Goal: Complete application form: Complete application form

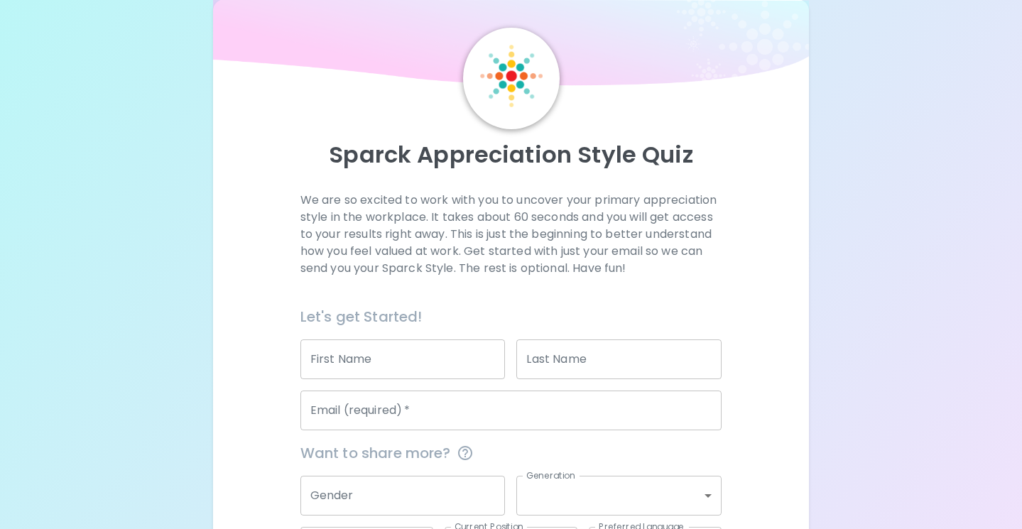
scroll to position [31, 0]
click at [445, 365] on input "First Name" at bounding box center [402, 358] width 205 height 40
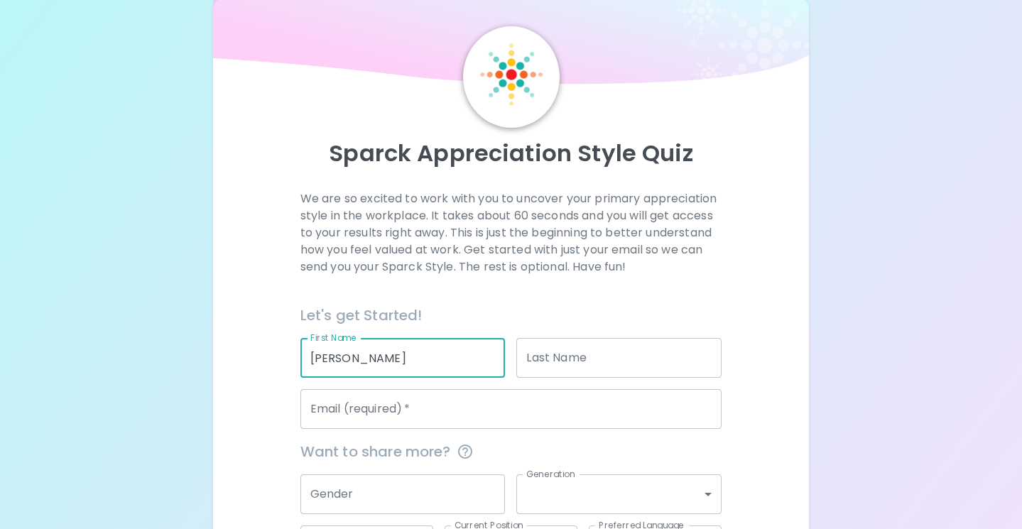
type input "anna"
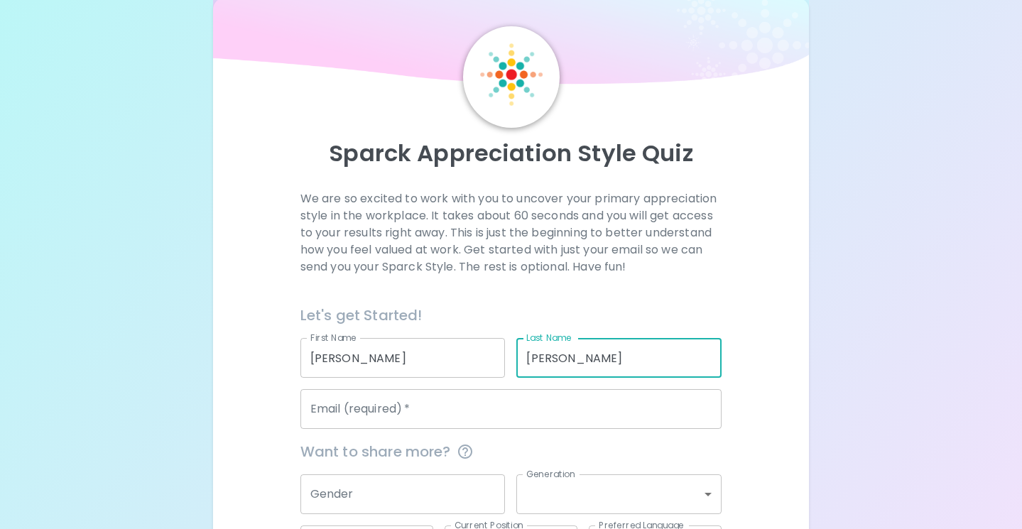
type input "baldwin"
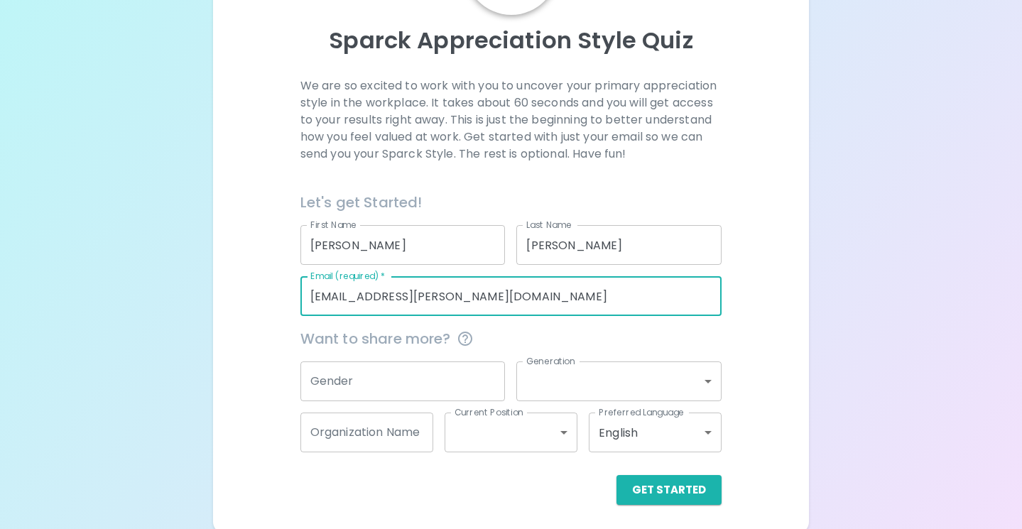
scroll to position [148, 0]
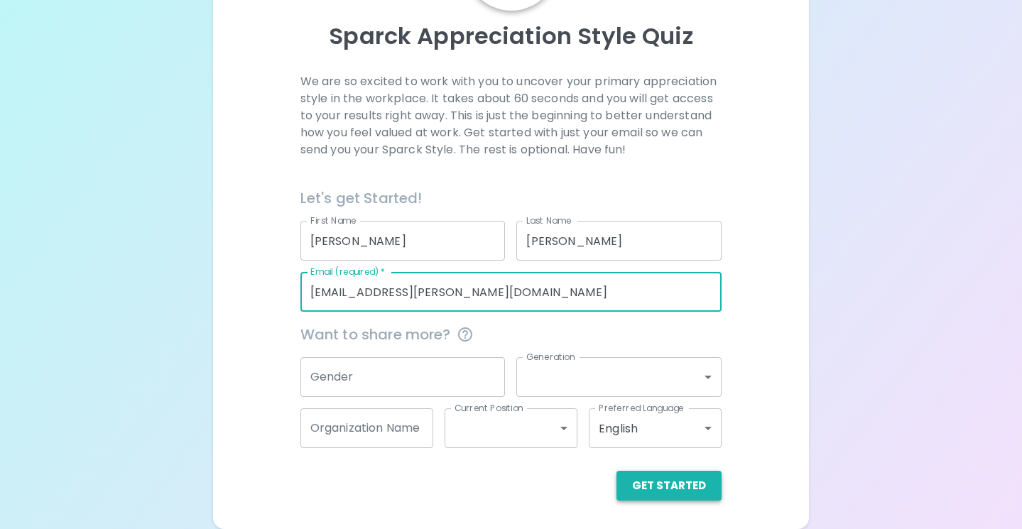
type input "abaldwin@collins-maxwell.k12.ia.us"
click at [681, 492] on button "Get Started" at bounding box center [669, 486] width 105 height 30
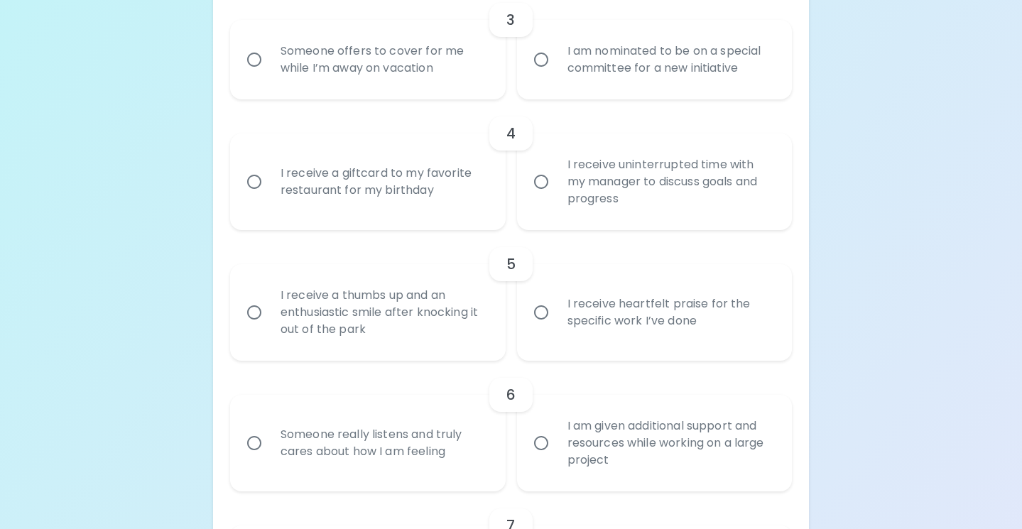
scroll to position [617, 0]
click at [533, 309] on input "I receive heartfelt praise for the specific work I’ve done" at bounding box center [541, 311] width 30 height 30
radio input "true"
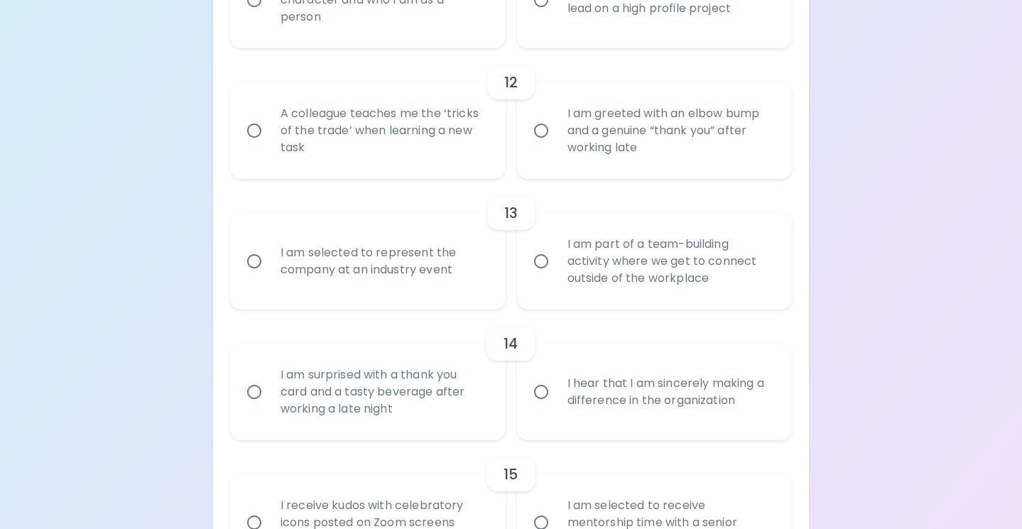
scroll to position [1807, 0]
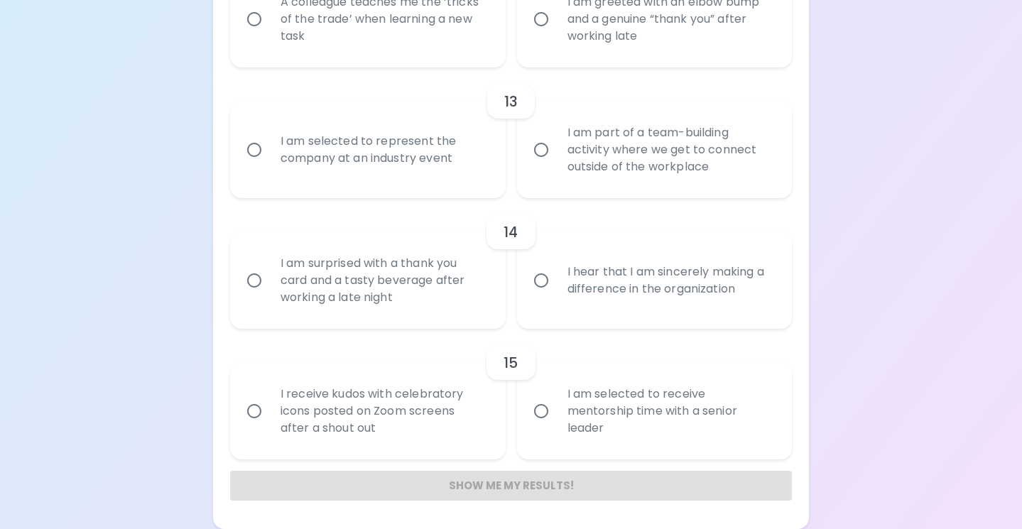
click at [510, 475] on div "Show me my results!" at bounding box center [511, 486] width 562 height 30
click at [498, 482] on div "Show me my results!" at bounding box center [511, 486] width 562 height 30
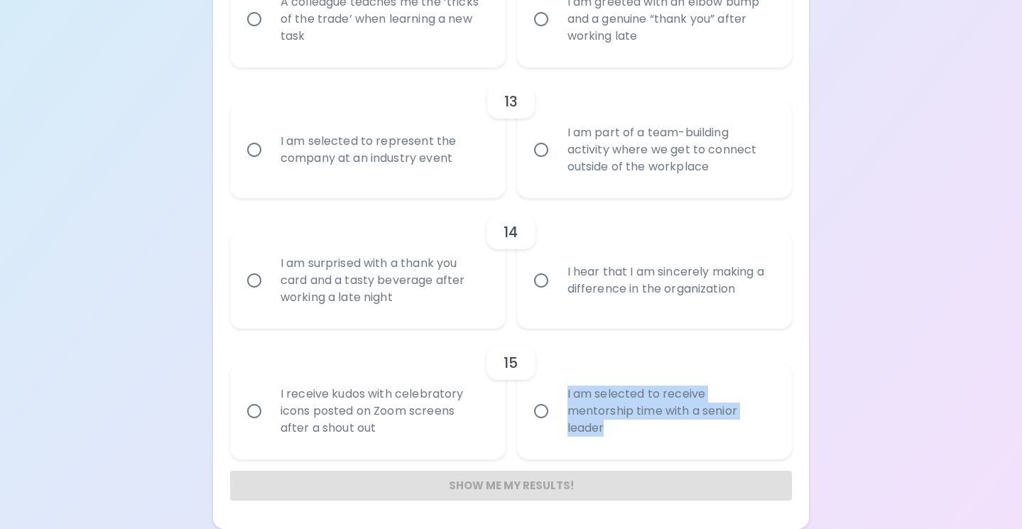
click at [498, 482] on div "Show me my results!" at bounding box center [511, 486] width 562 height 30
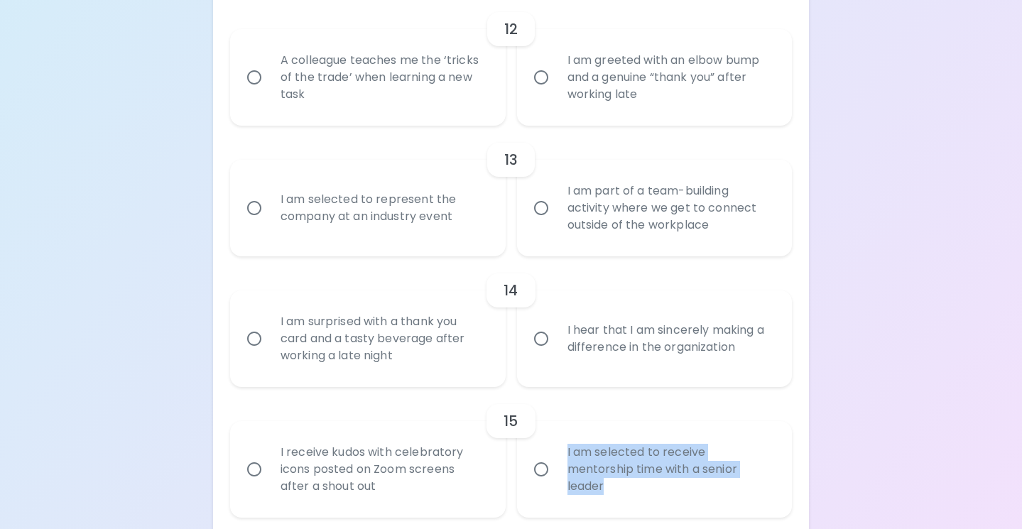
scroll to position [1748, 0]
click at [538, 338] on input "I hear that I am sincerely making a difference in the organization" at bounding box center [541, 340] width 30 height 30
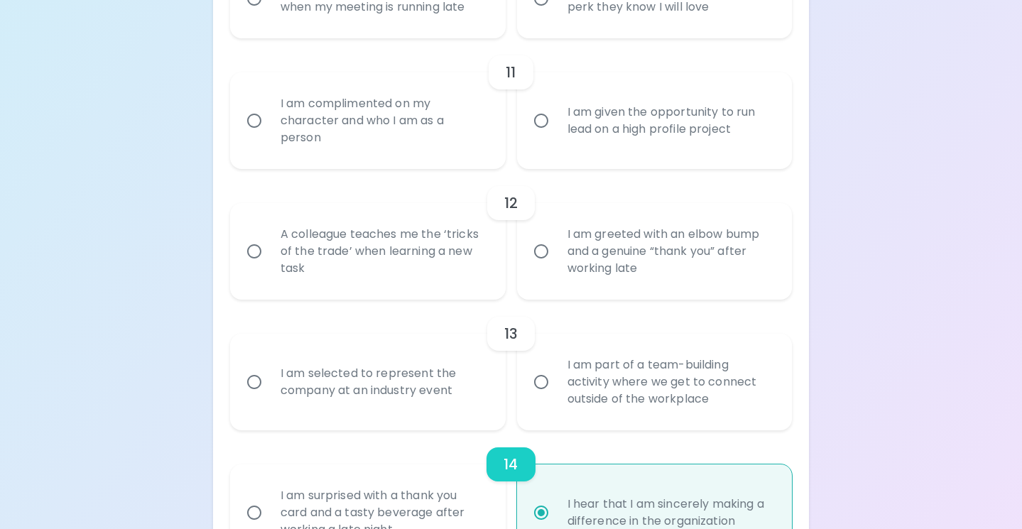
scroll to position [1563, 0]
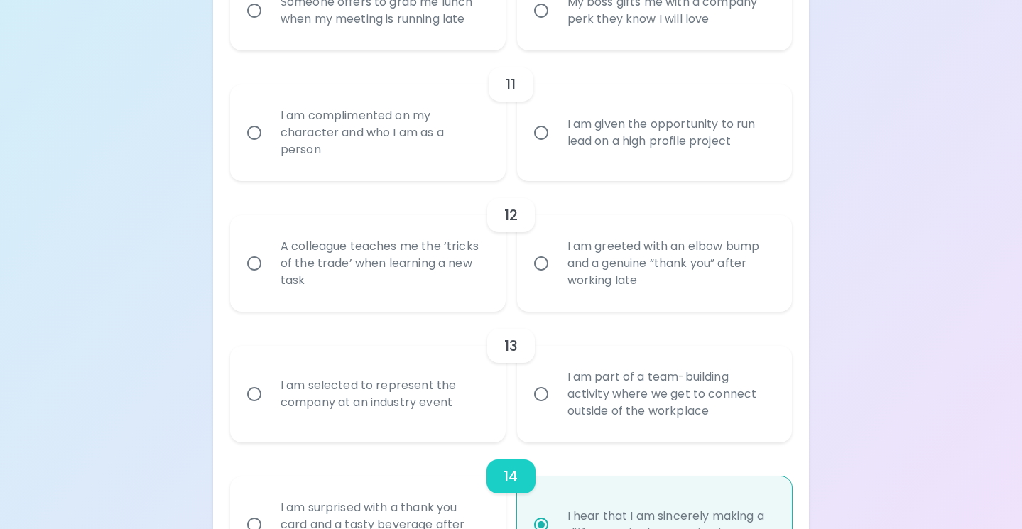
radio input "true"
click at [246, 135] on input "I am complimented on my character and who I am as a person" at bounding box center [254, 133] width 30 height 30
radio input "false"
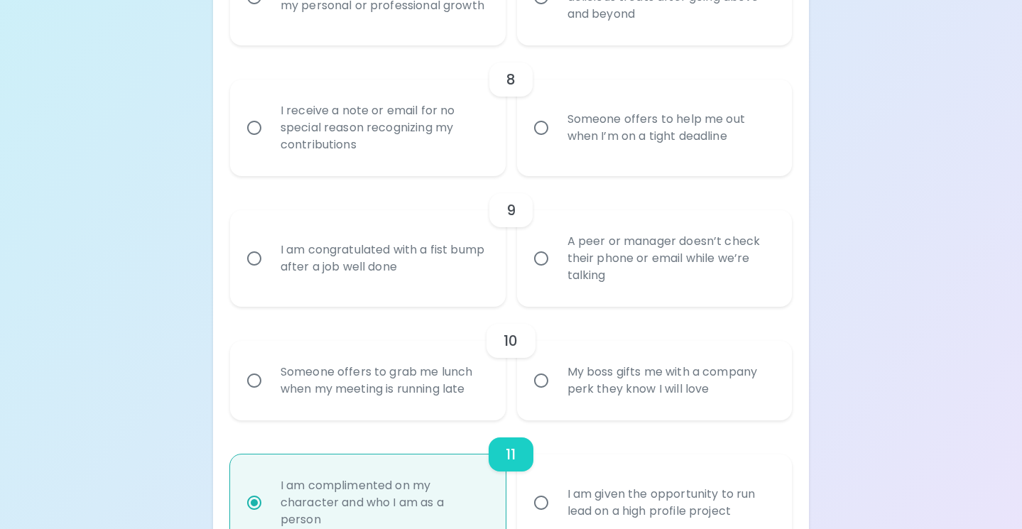
scroll to position [1191, 0]
radio input "true"
click at [252, 129] on input "I receive a note or email for no special reason recognizing my contributions" at bounding box center [254, 129] width 30 height 30
radio input "false"
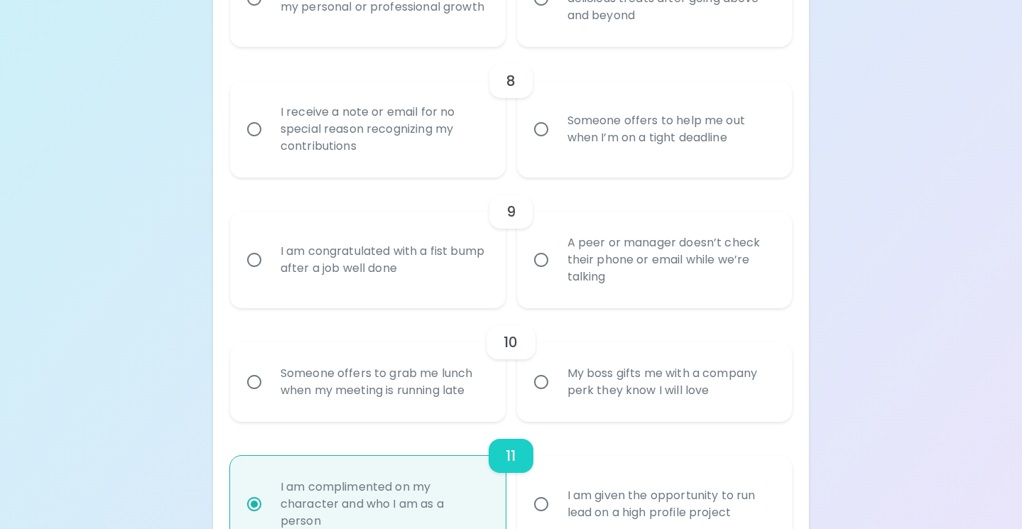
radio input "true"
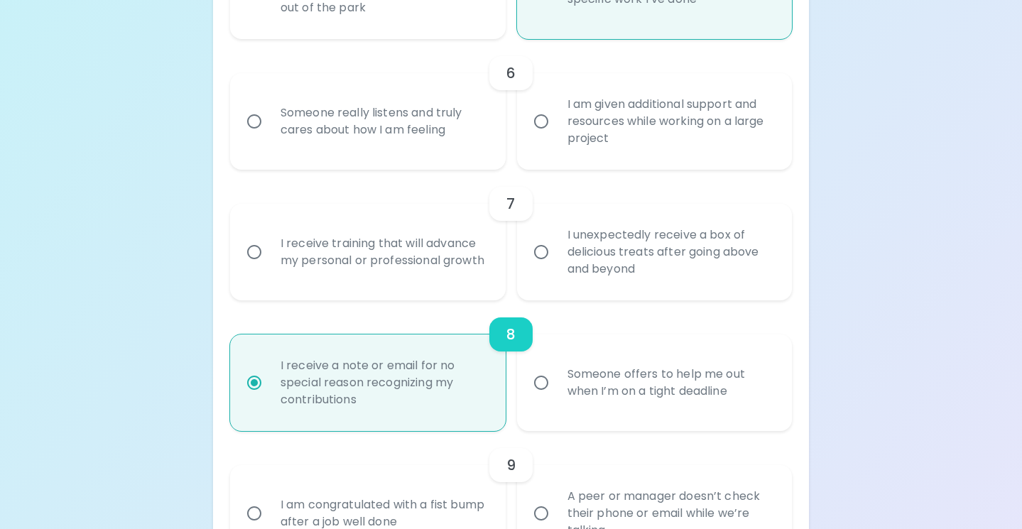
scroll to position [938, 0]
radio input "true"
click at [257, 121] on input "Someone really listens and truly cares about how I am feeling" at bounding box center [254, 121] width 30 height 30
radio input "false"
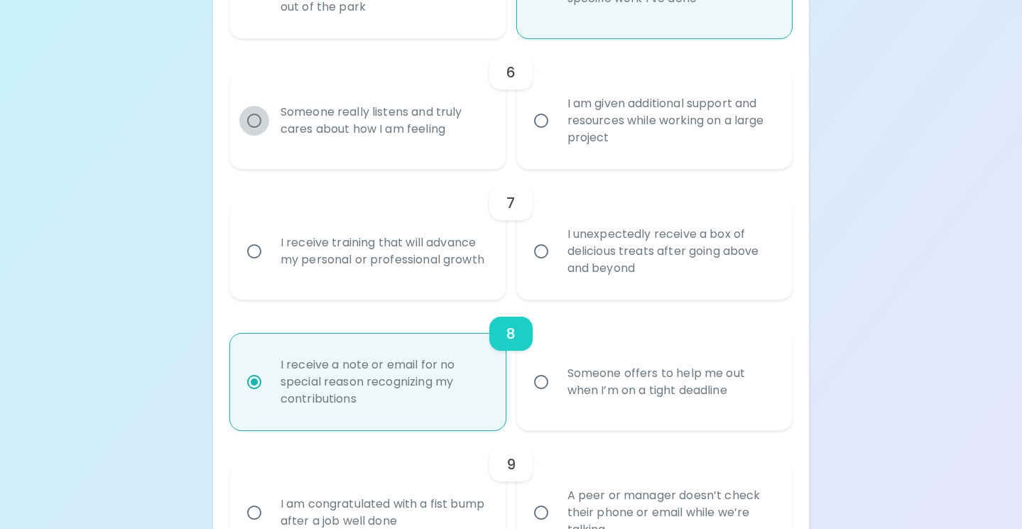
radio input "false"
radio input "true"
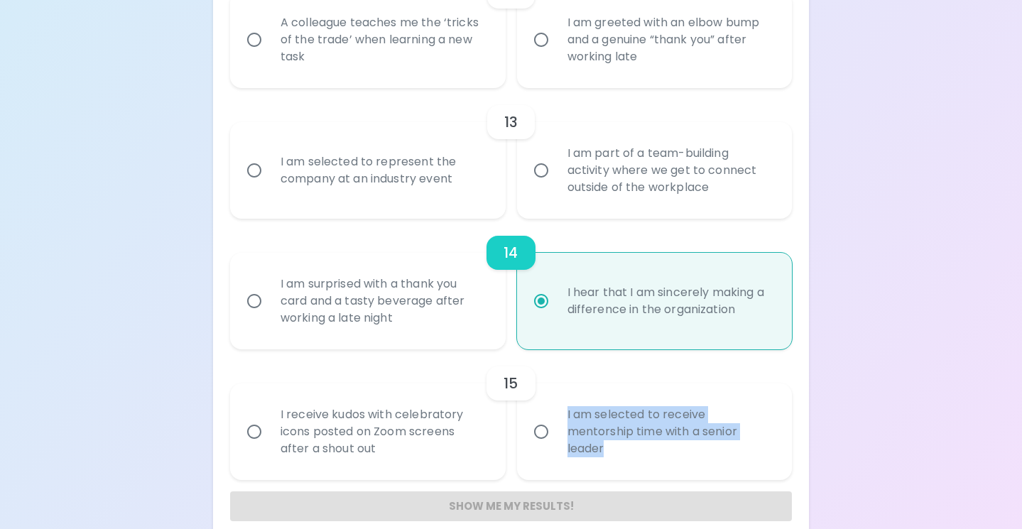
scroll to position [1807, 0]
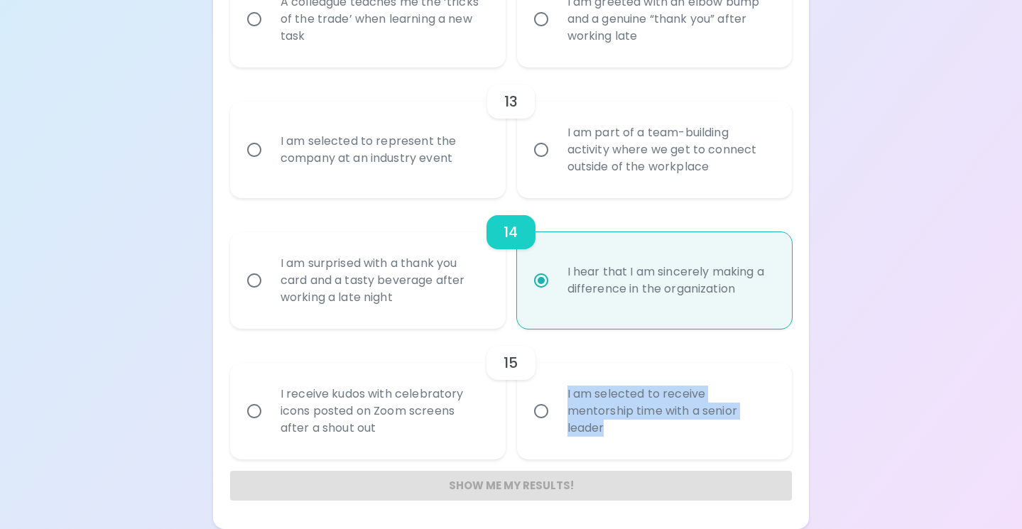
radio input "true"
click at [483, 477] on div "Show me my results!" at bounding box center [511, 486] width 562 height 30
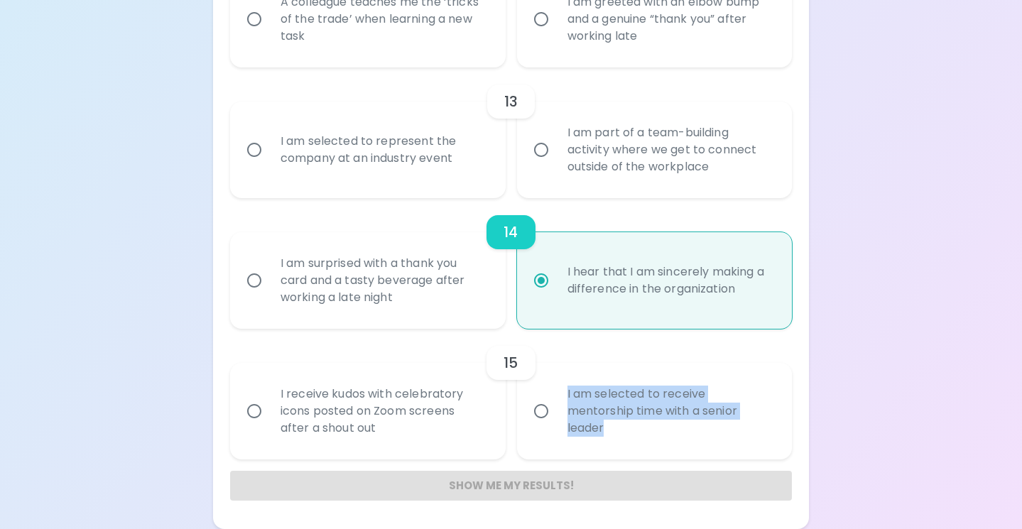
click at [483, 477] on div "Show me my results!" at bounding box center [511, 486] width 562 height 30
click at [480, 483] on div "Show me my results!" at bounding box center [511, 486] width 562 height 30
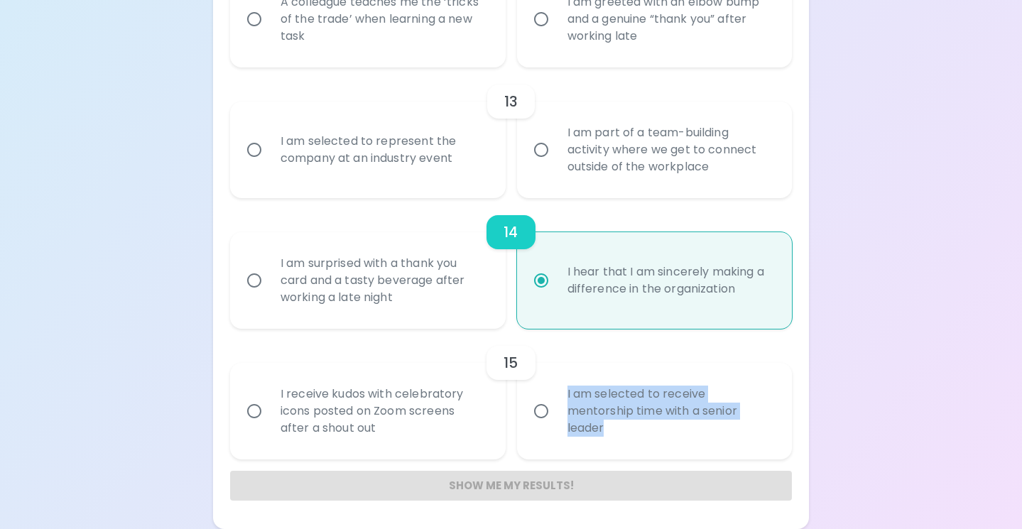
click at [480, 483] on div "Show me my results!" at bounding box center [511, 486] width 562 height 30
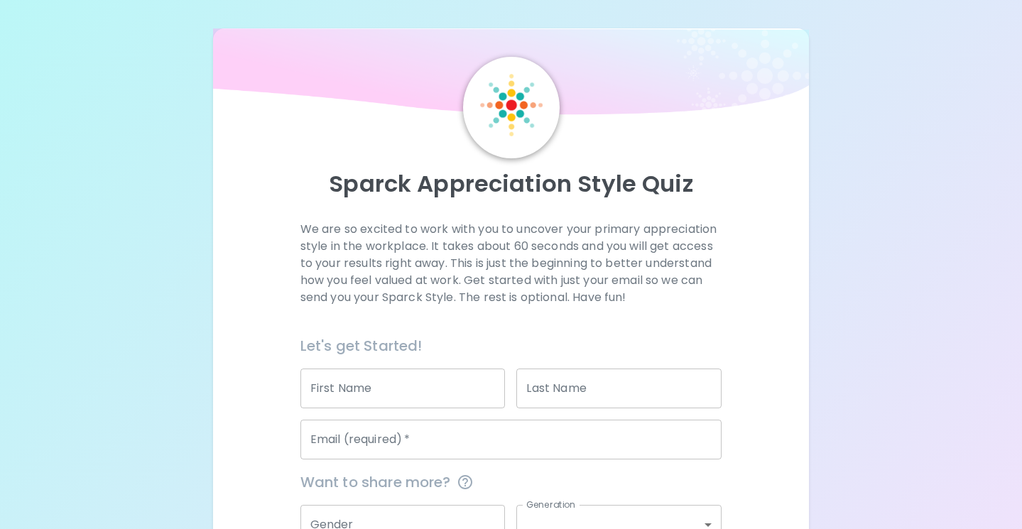
click at [443, 388] on input "First Name" at bounding box center [402, 389] width 205 height 40
type input "anna"
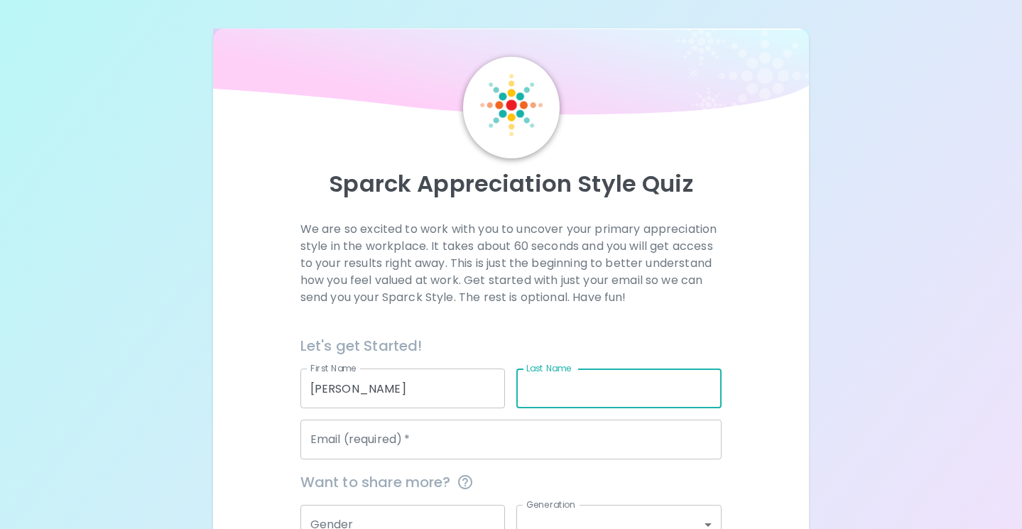
click at [574, 402] on input "Last Name" at bounding box center [618, 389] width 205 height 40
type input "baldwin"
click at [552, 448] on input "Email (required)   *" at bounding box center [511, 440] width 422 height 40
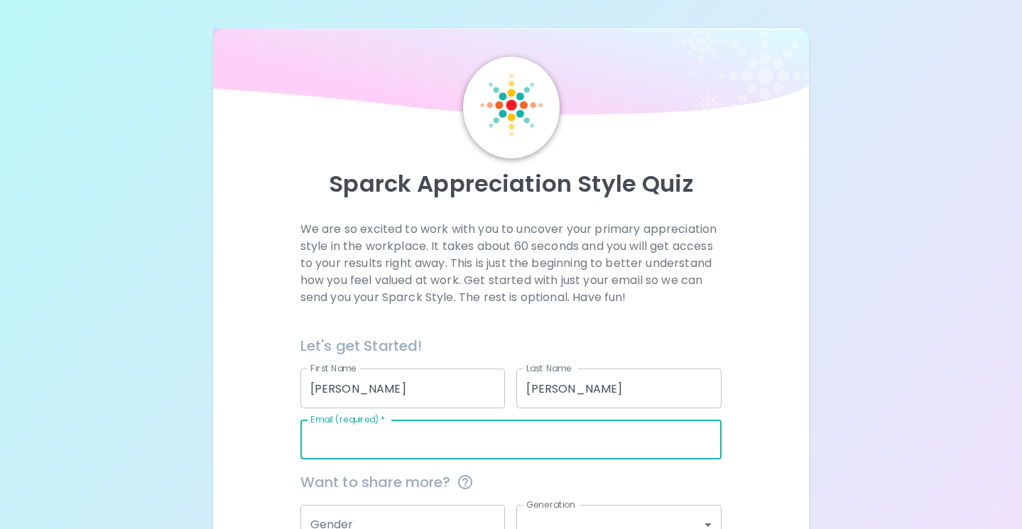
type input "abaldwin@collins-maxwell.k12.ia.us"
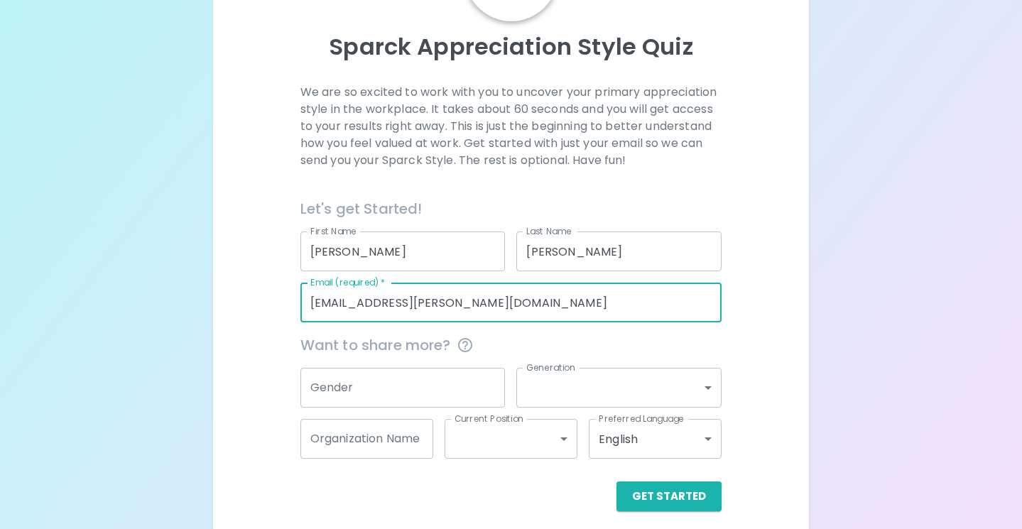
scroll to position [148, 0]
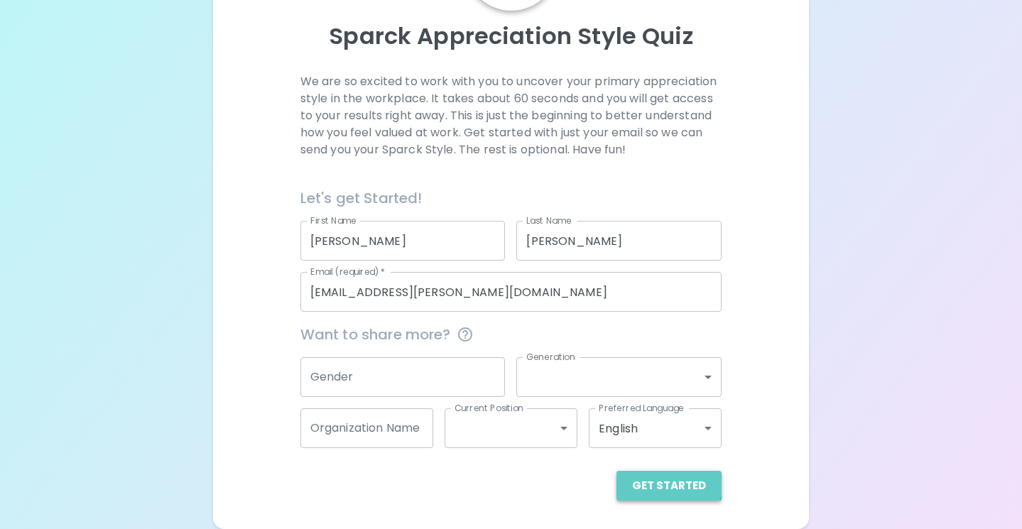
click at [672, 479] on button "Get Started" at bounding box center [669, 486] width 105 height 30
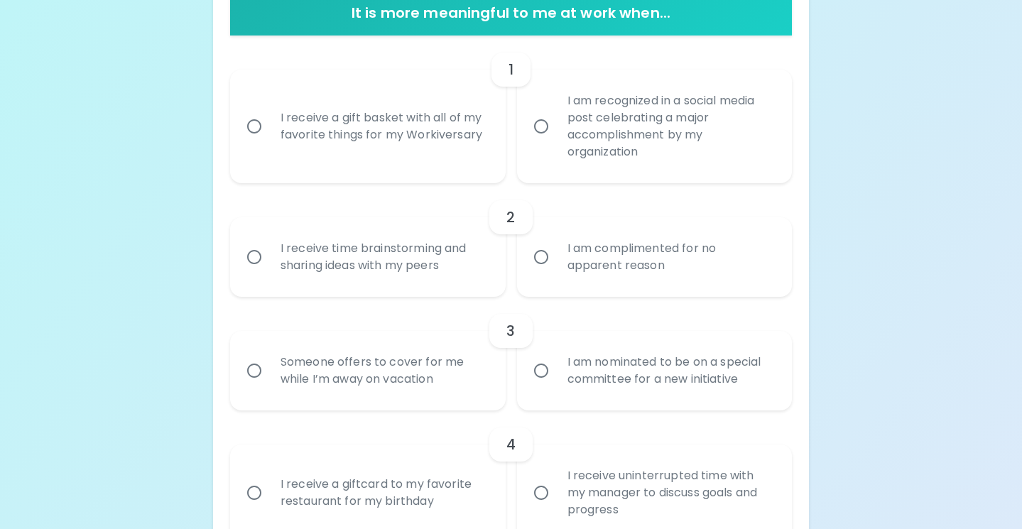
scroll to position [306, 0]
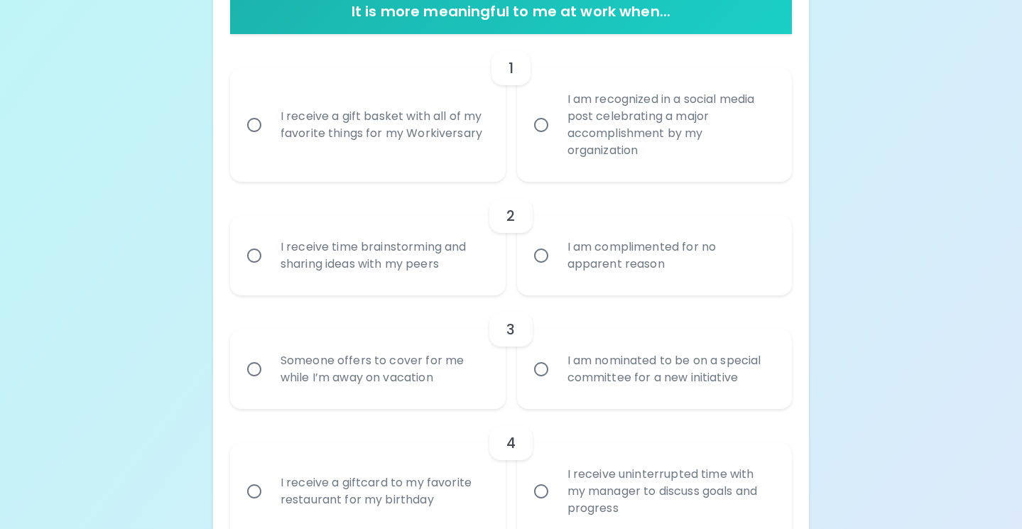
click at [545, 129] on input "I am recognized in a social media post celebrating a major accomplishment by my…" at bounding box center [541, 125] width 30 height 30
radio input "true"
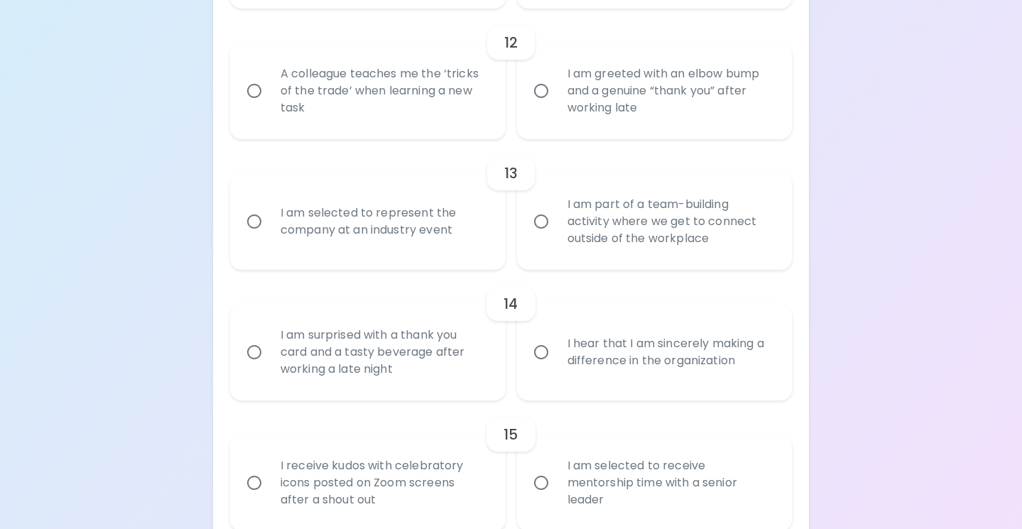
scroll to position [1807, 0]
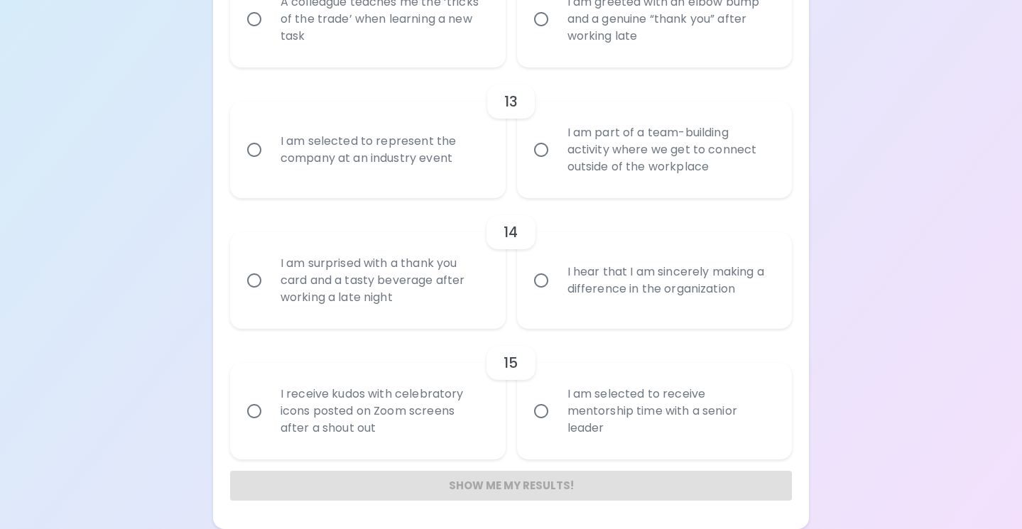
click at [504, 482] on div "Show me my results!" at bounding box center [511, 486] width 562 height 30
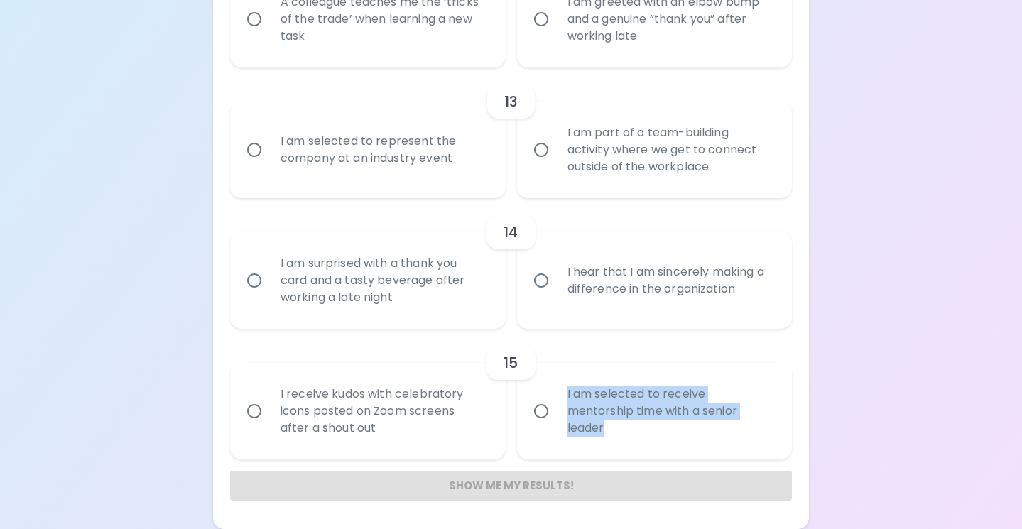
click at [504, 482] on div "Show me my results!" at bounding box center [511, 486] width 562 height 30
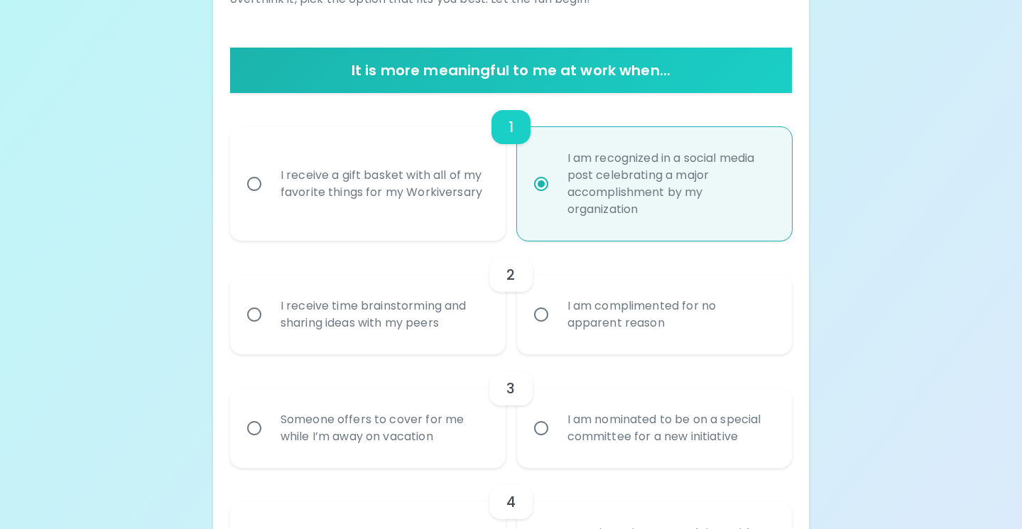
scroll to position [248, 0]
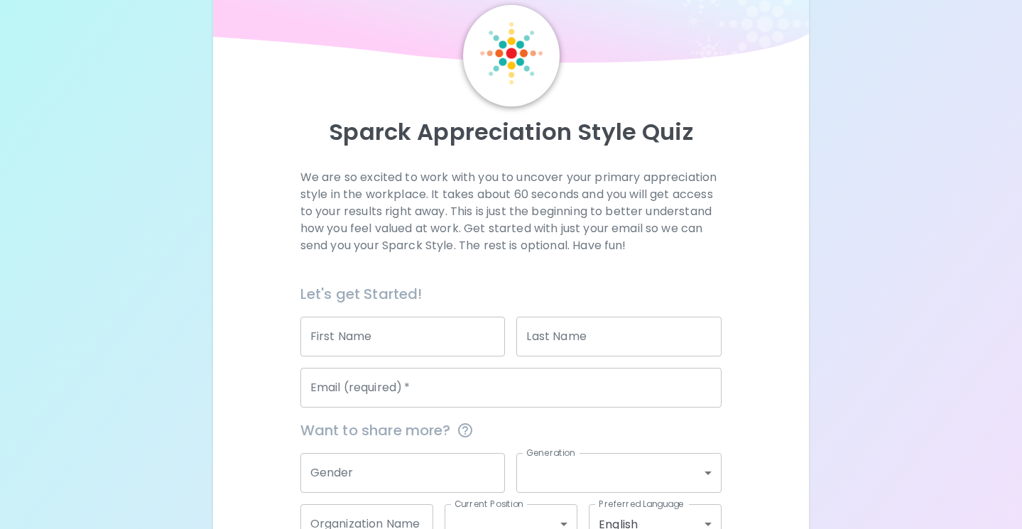
scroll to position [58, 0]
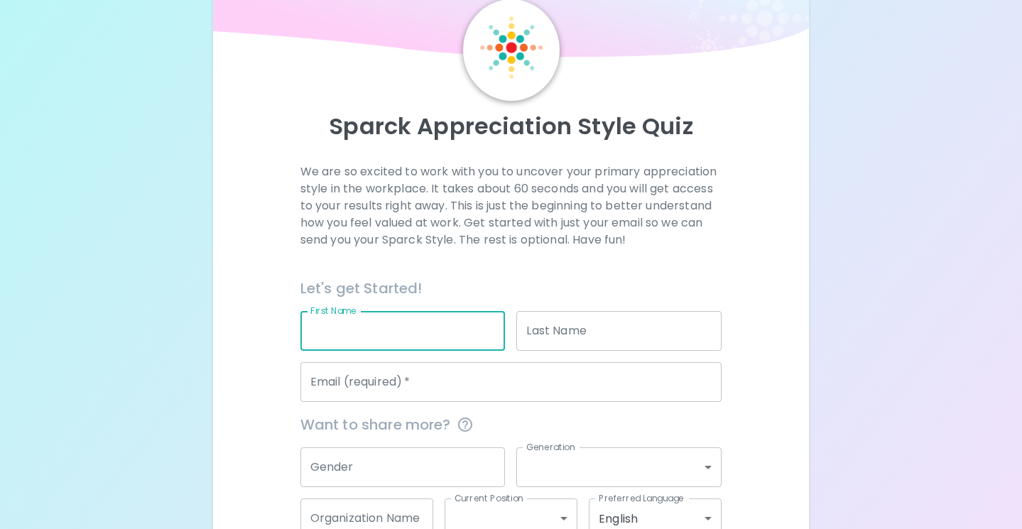
click at [438, 340] on input "First Name" at bounding box center [402, 331] width 205 height 40
type input "anna"
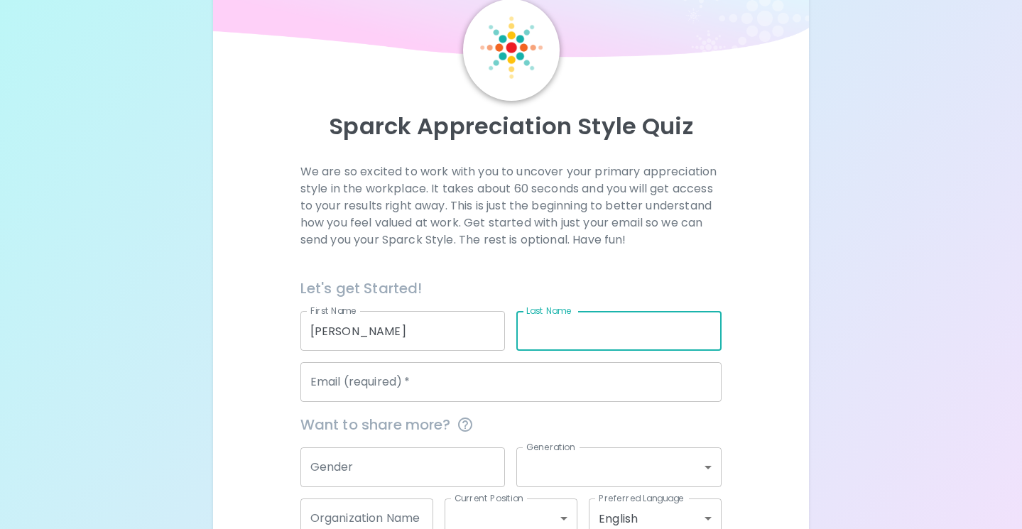
click at [531, 337] on input "Last Name" at bounding box center [618, 331] width 205 height 40
type input "baldwin"
click at [585, 376] on input "Email (required)   *" at bounding box center [511, 382] width 422 height 40
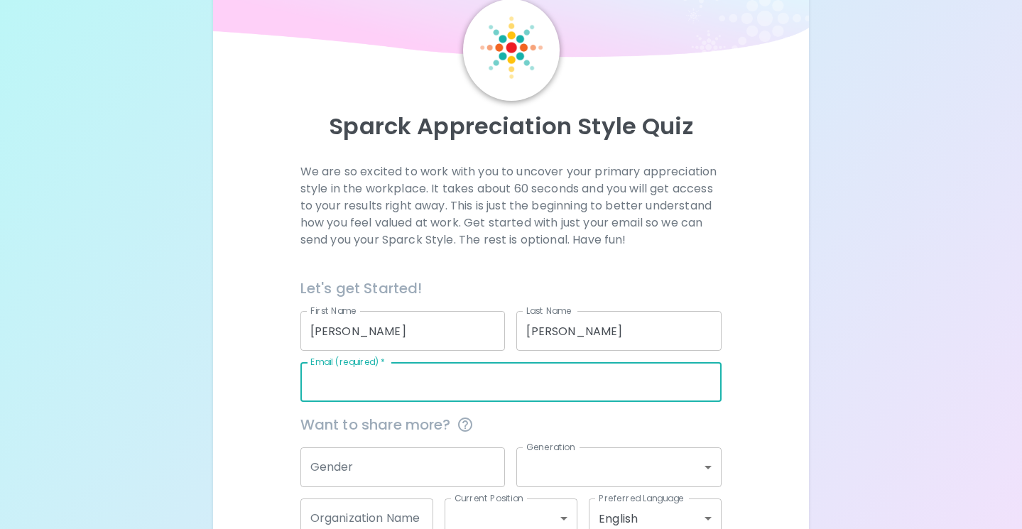
type input "abaldwin@collins-maxwell.k12.ia.us"
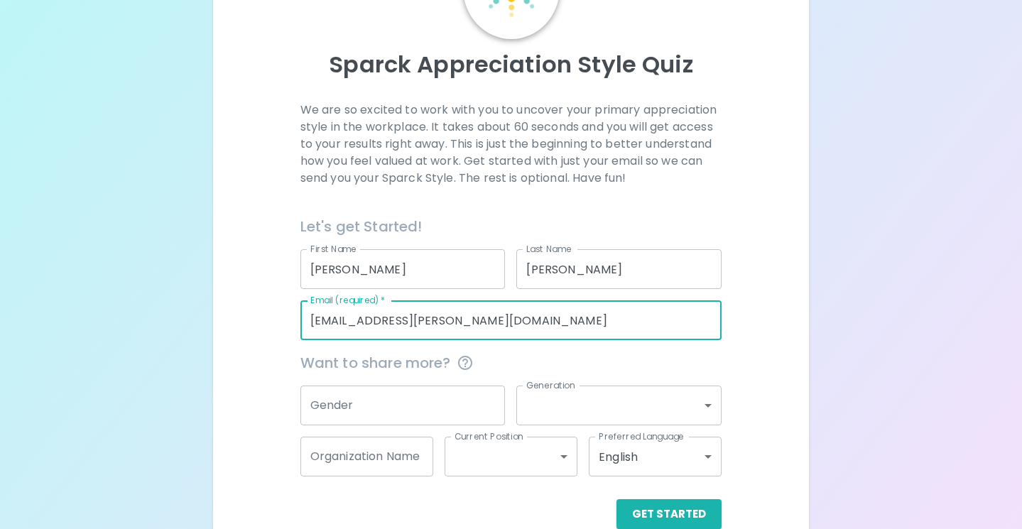
scroll to position [148, 0]
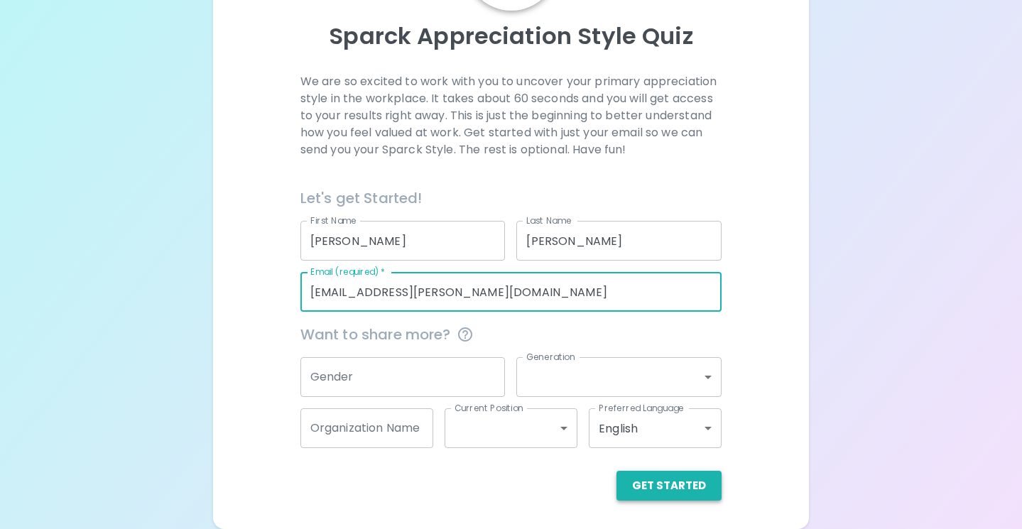
click at [678, 484] on button "Get Started" at bounding box center [669, 486] width 105 height 30
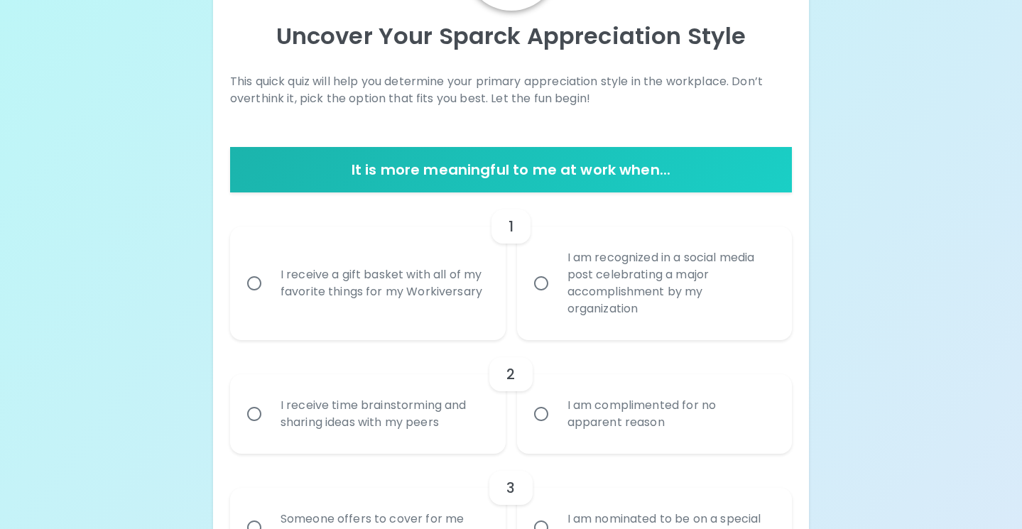
click at [582, 273] on div "I am recognized in a social media post celebrating a major accomplishment by my…" at bounding box center [670, 283] width 229 height 102
click at [556, 273] on input "I am recognized in a social media post celebrating a major accomplishment by my…" at bounding box center [541, 284] width 30 height 30
radio input "true"
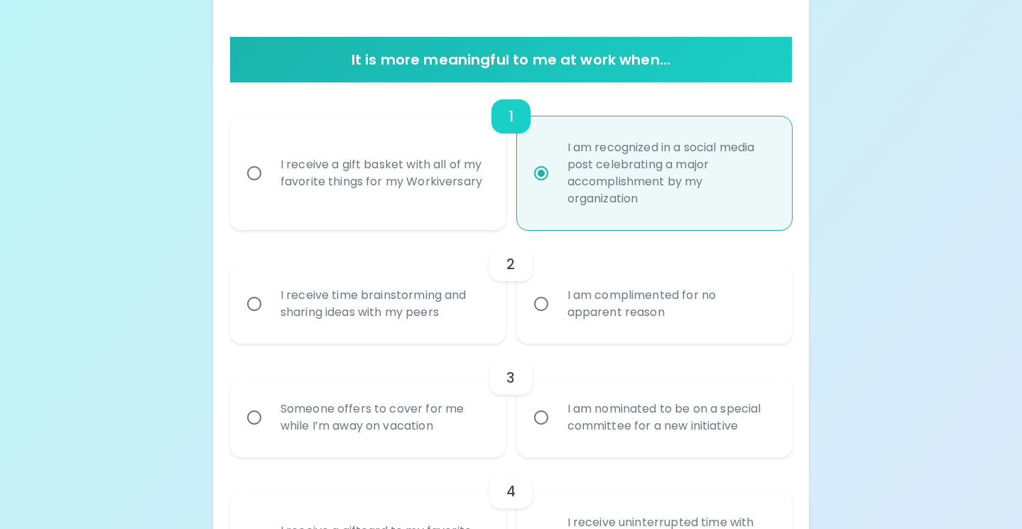
scroll to position [261, 0]
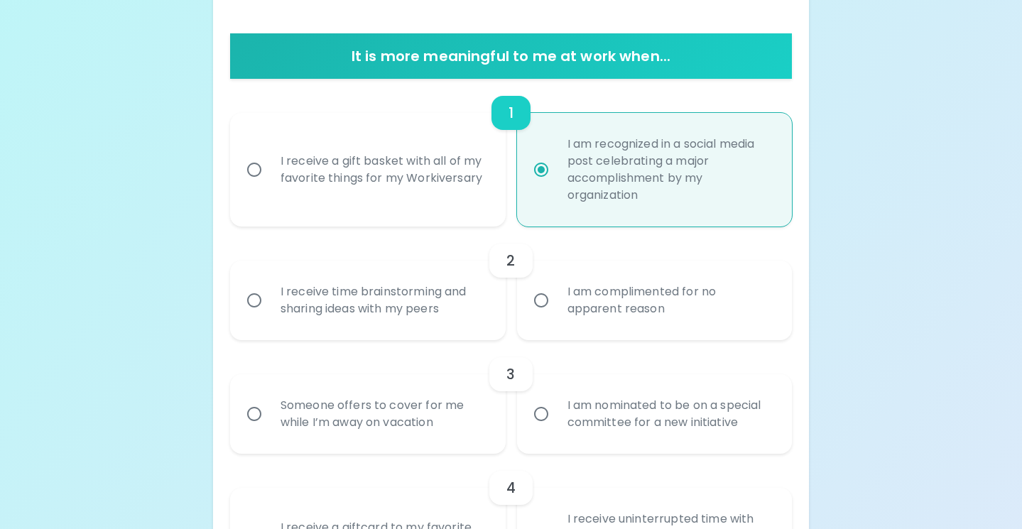
click at [537, 322] on label "I am complimented for no apparent reason" at bounding box center [647, 301] width 276 height 80
click at [537, 315] on input "I am complimented for no apparent reason" at bounding box center [541, 301] width 30 height 30
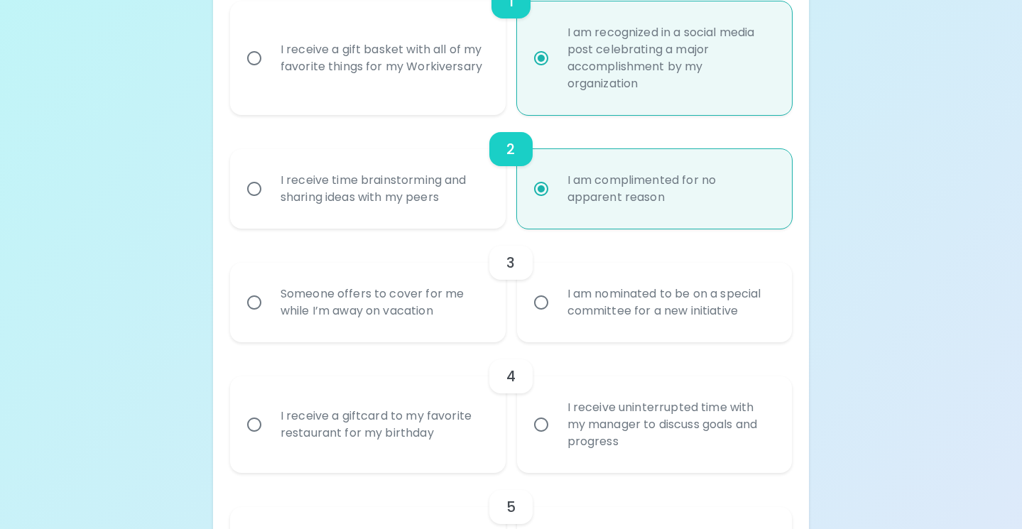
scroll to position [375, 0]
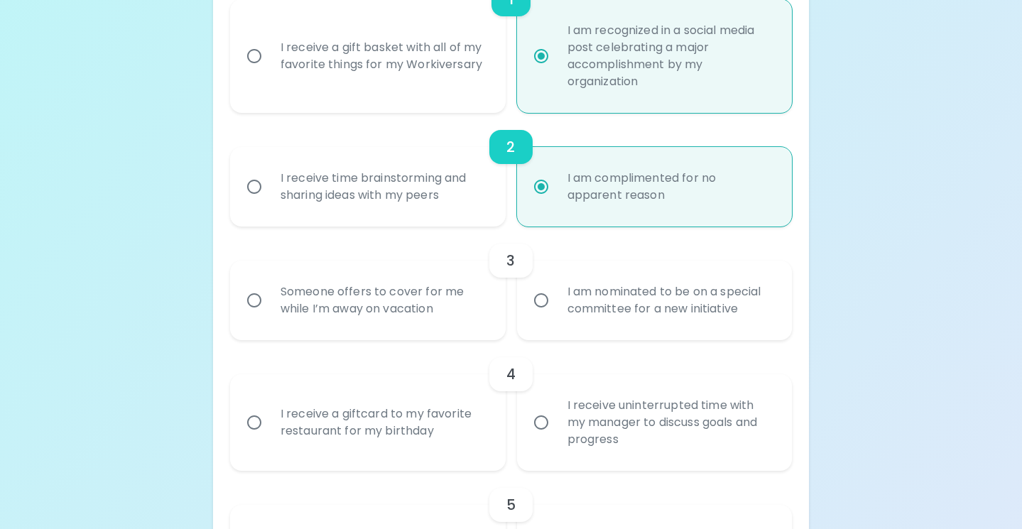
radio input "true"
click at [565, 314] on div "I am nominated to be on a special committee for a new initiative" at bounding box center [670, 300] width 229 height 68
click at [556, 314] on input "I am nominated to be on a special committee for a new initiative" at bounding box center [541, 301] width 30 height 30
radio input "false"
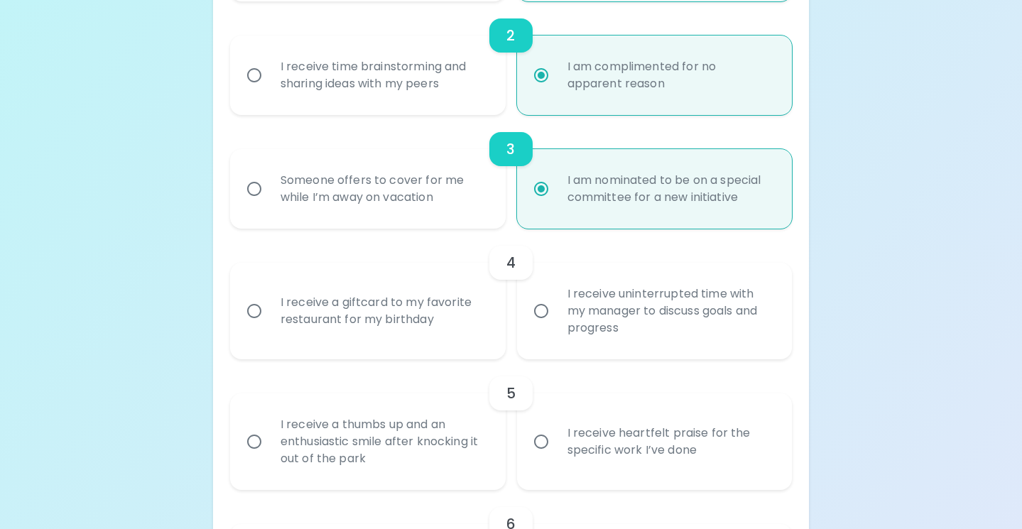
scroll to position [489, 0]
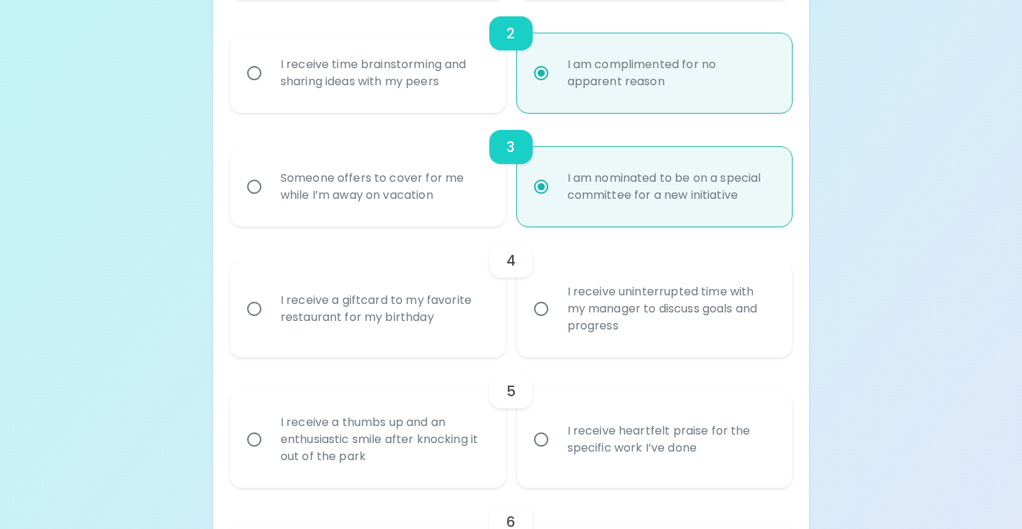
radio input "true"
click at [364, 307] on div "I receive a giftcard to my favorite restaurant for my birthday" at bounding box center [383, 309] width 229 height 68
click at [269, 307] on input "I receive a giftcard to my favorite restaurant for my birthday" at bounding box center [254, 309] width 30 height 30
radio input "false"
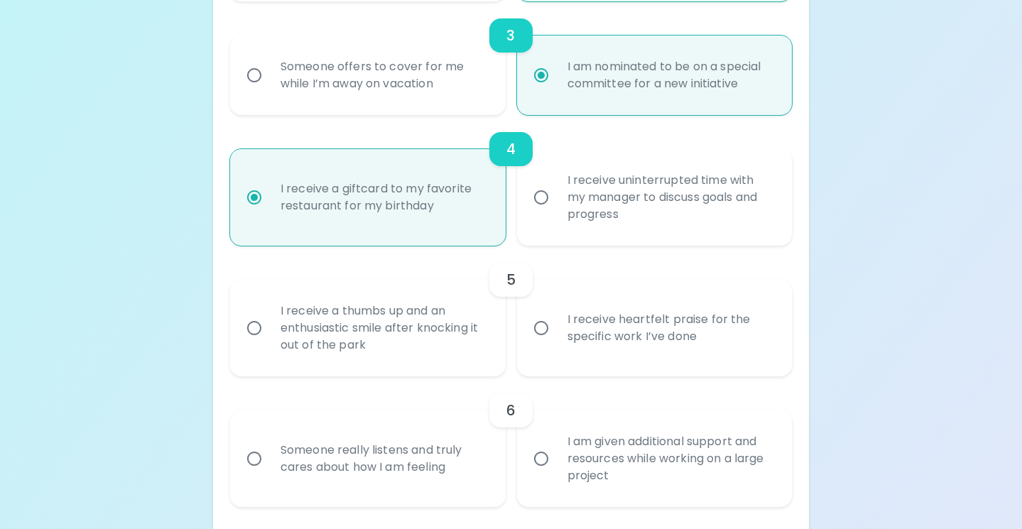
scroll to position [602, 0]
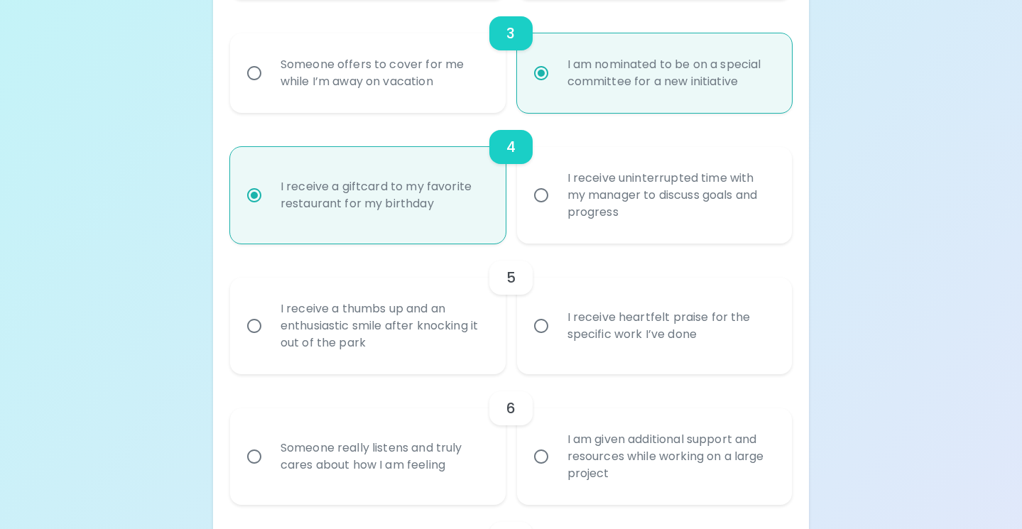
radio input "true"
click at [558, 337] on div "I receive heartfelt praise for the specific work I’ve done" at bounding box center [670, 326] width 229 height 68
click at [556, 337] on input "I receive heartfelt praise for the specific work I’ve done" at bounding box center [541, 326] width 30 height 30
radio input "false"
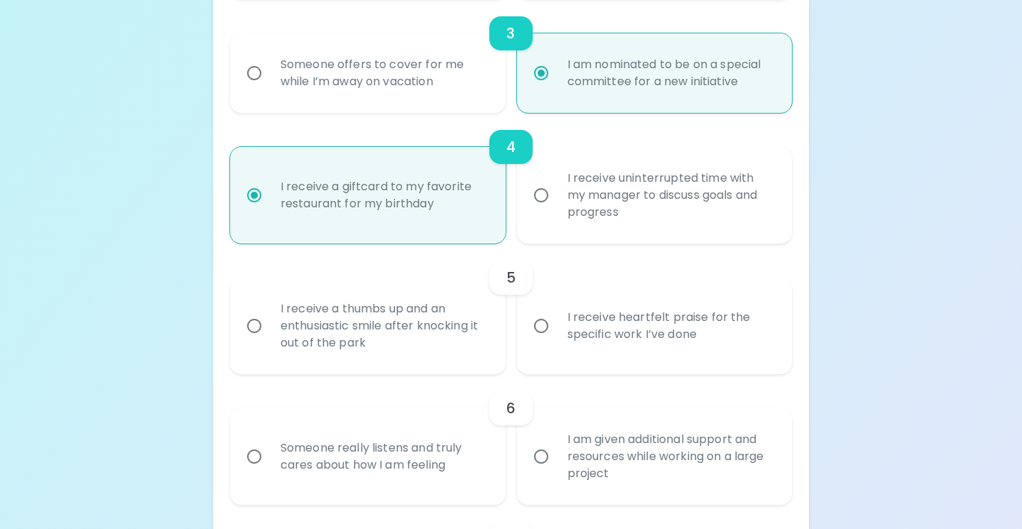
radio input "false"
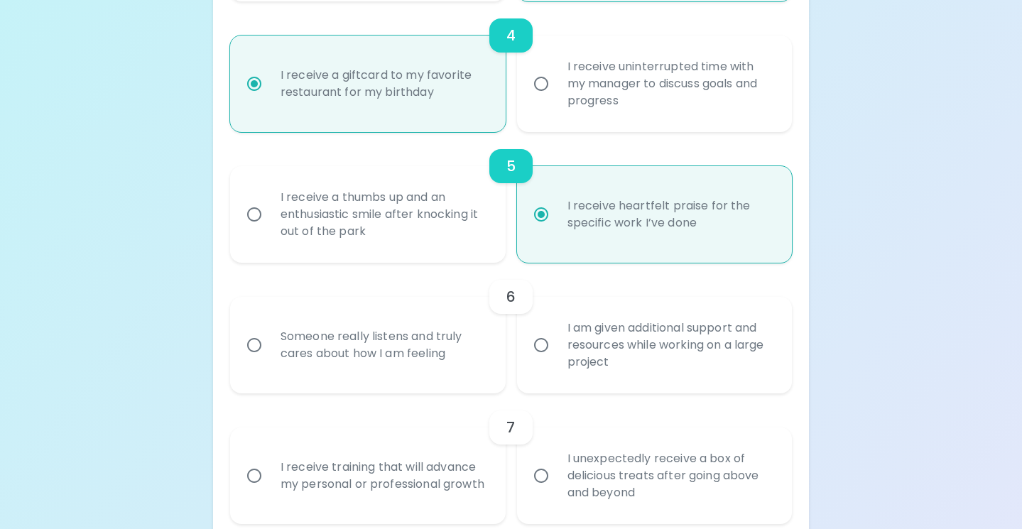
scroll to position [716, 0]
radio input "true"
click at [433, 345] on div "Someone really listens and truly cares about how I am feeling" at bounding box center [383, 343] width 229 height 68
click at [269, 345] on input "Someone really listens and truly cares about how I am feeling" at bounding box center [254, 343] width 30 height 30
radio input "false"
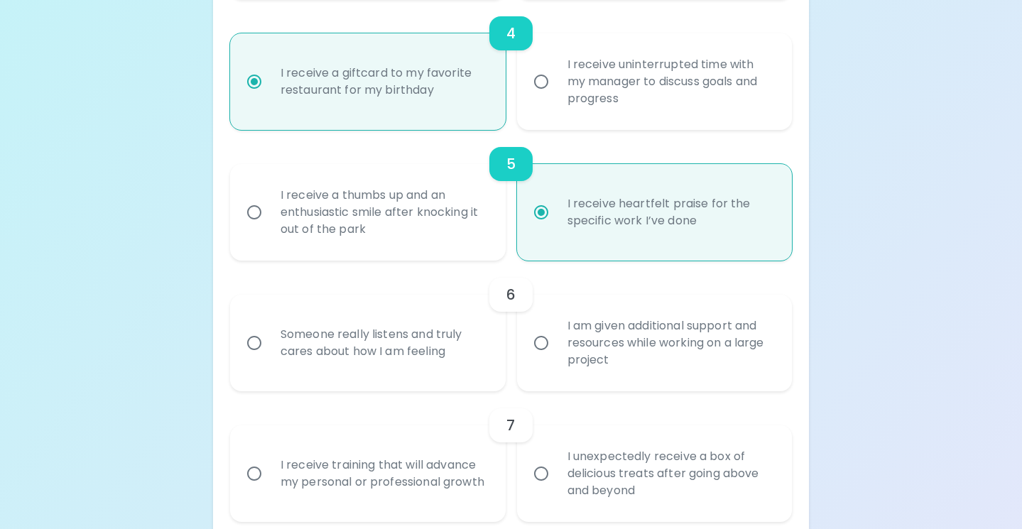
radio input "false"
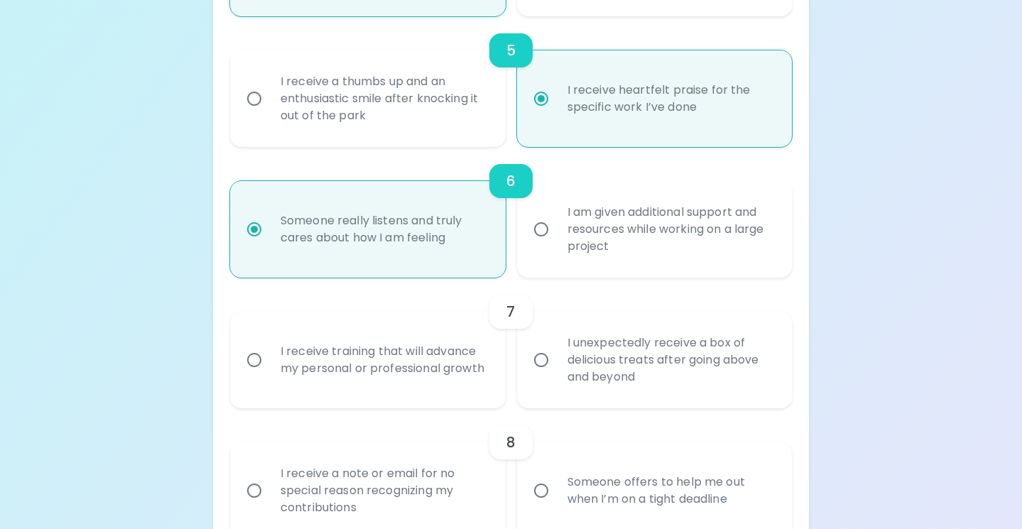
scroll to position [869, 0]
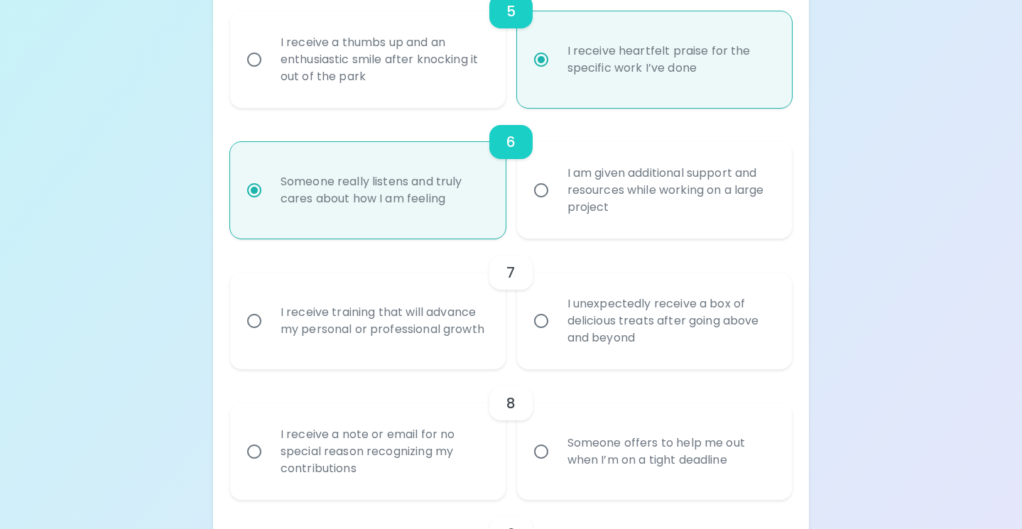
radio input "true"
click at [541, 332] on input "I unexpectedly receive a box of delicious treats after going above and beyond" at bounding box center [541, 321] width 30 height 30
radio input "false"
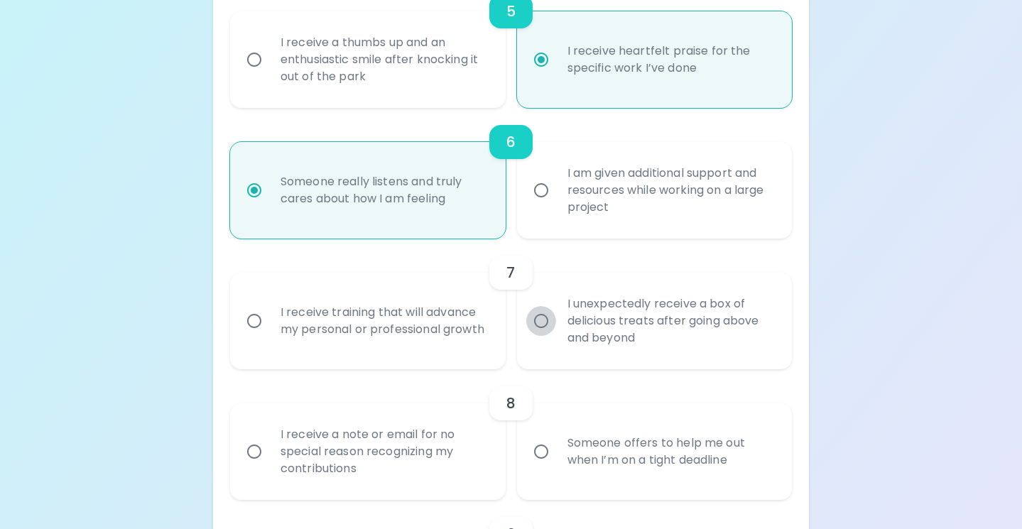
radio input "false"
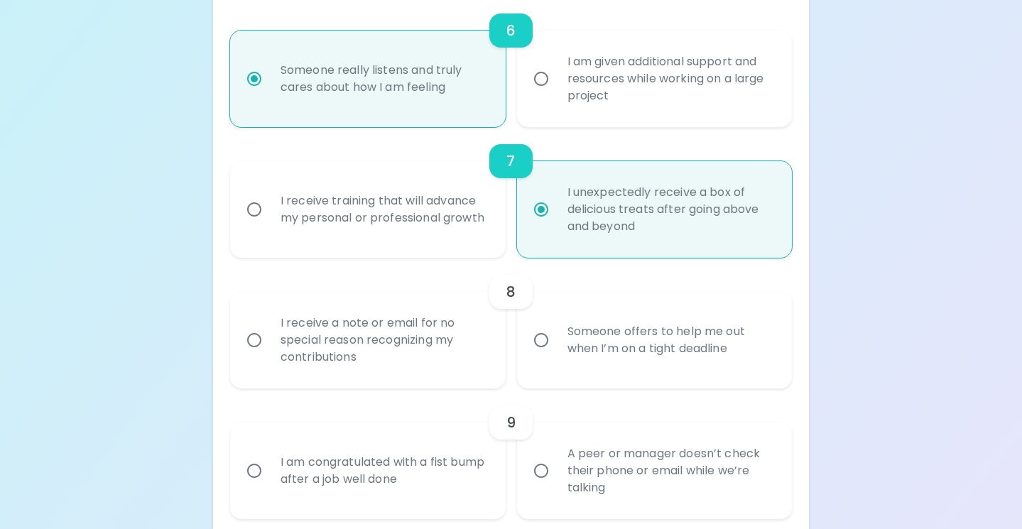
scroll to position [982, 0]
radio input "true"
click at [465, 349] on div "I receive a note or email for no special reason recognizing my contributions" at bounding box center [383, 338] width 229 height 85
click at [269, 349] on input "I receive a note or email for no special reason recognizing my contributions" at bounding box center [254, 338] width 30 height 30
radio input "false"
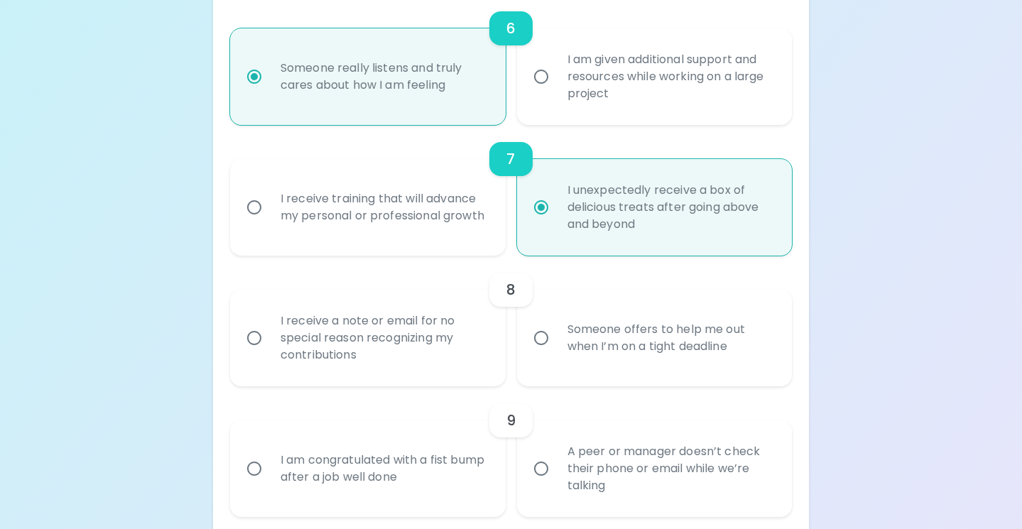
radio input "false"
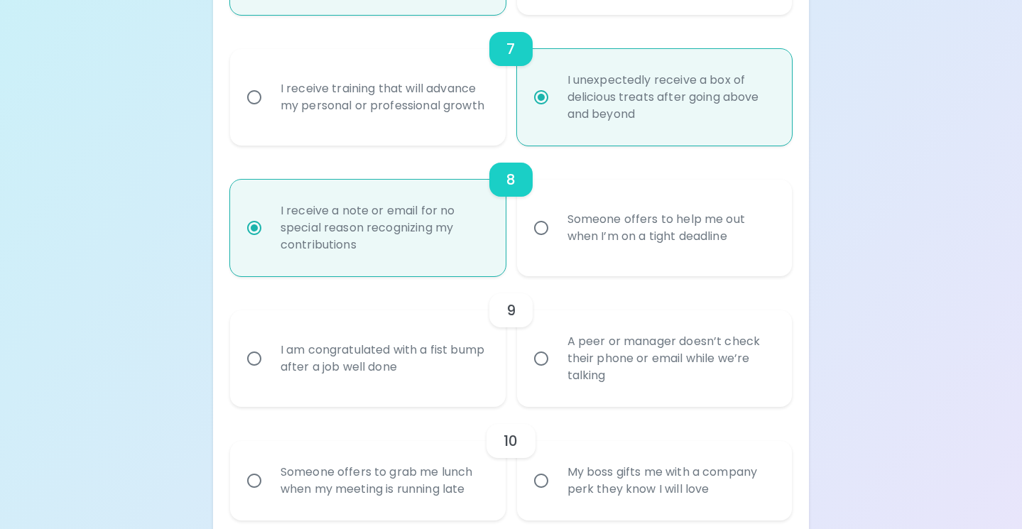
scroll to position [1096, 0]
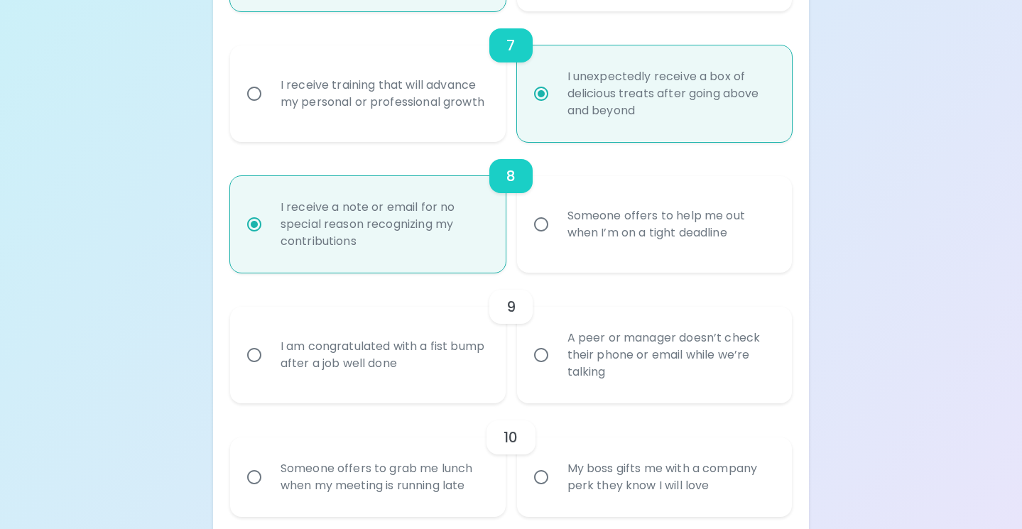
radio input "true"
click at [478, 364] on div "I am congratulated with a fist bump after a job well done" at bounding box center [383, 355] width 229 height 68
click at [269, 364] on input "I am congratulated with a fist bump after a job well done" at bounding box center [254, 355] width 30 height 30
radio input "false"
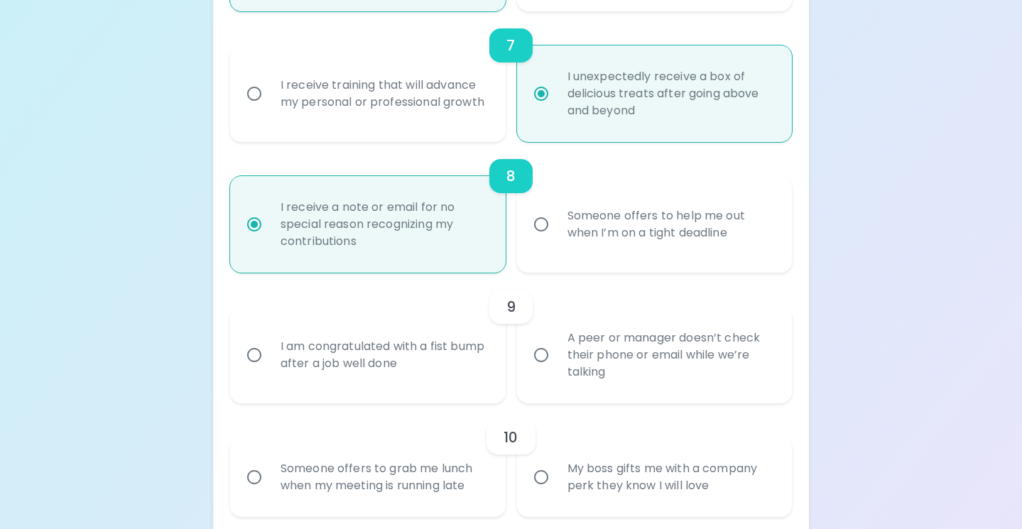
radio input "false"
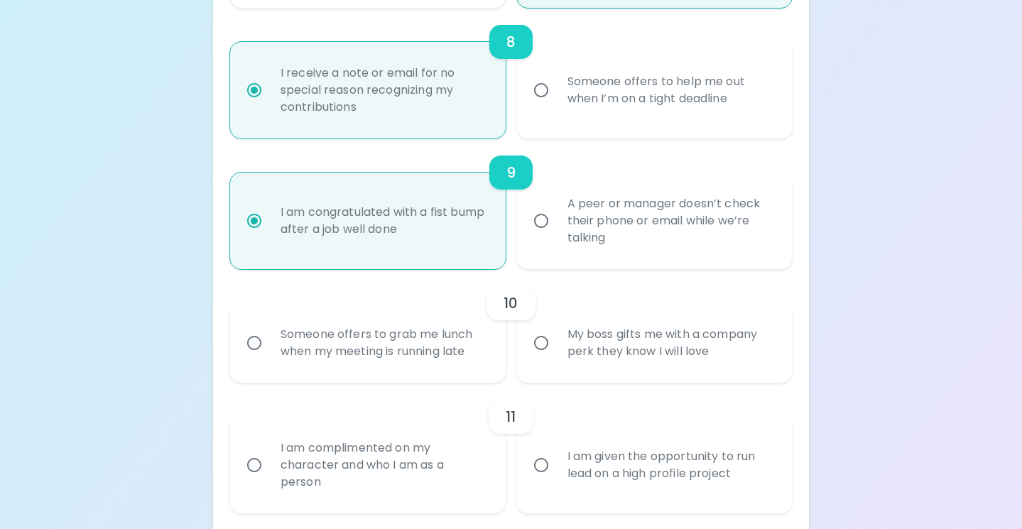
scroll to position [1225, 0]
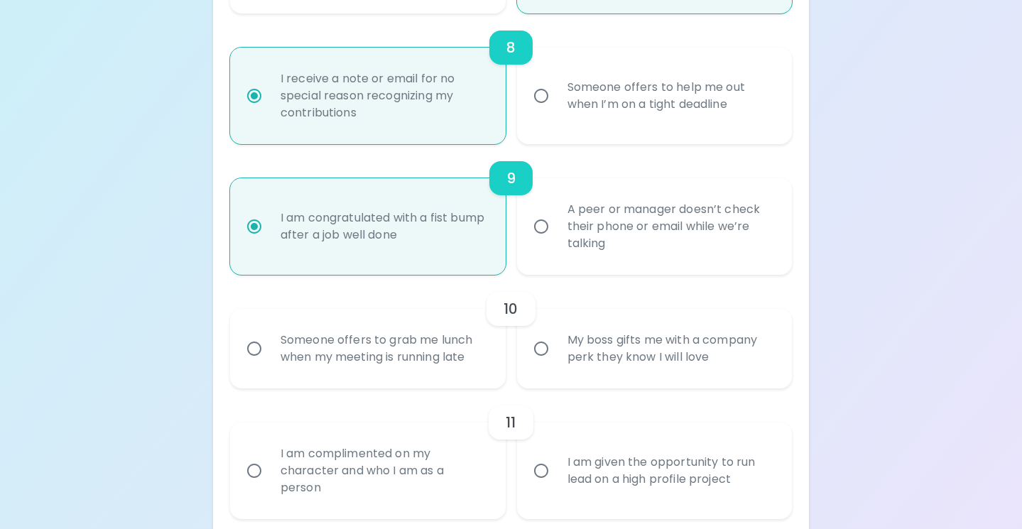
radio input "true"
click at [577, 347] on div "My boss gifts me with a company perk they know I will love" at bounding box center [670, 349] width 229 height 68
click at [556, 347] on input "My boss gifts me with a company perk they know I will love" at bounding box center [541, 349] width 30 height 30
radio input "false"
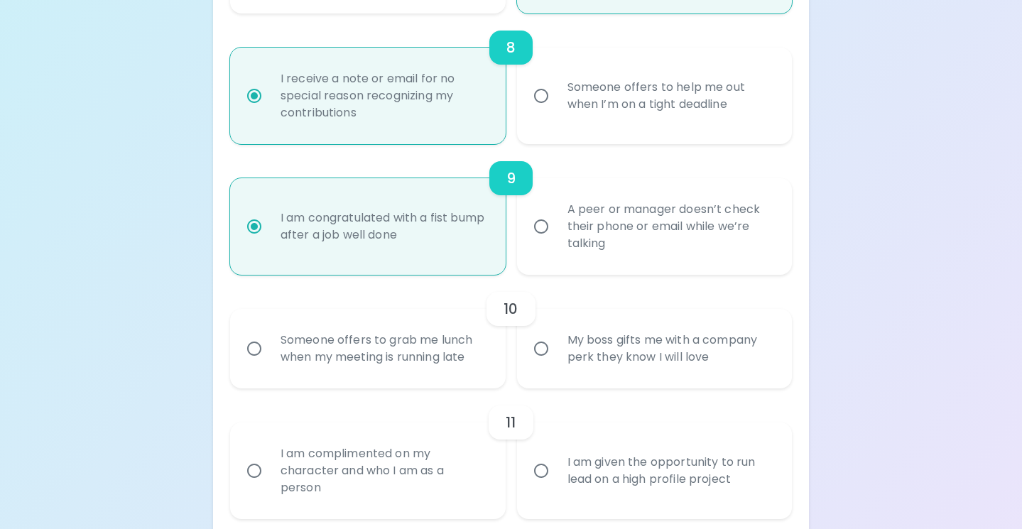
radio input "false"
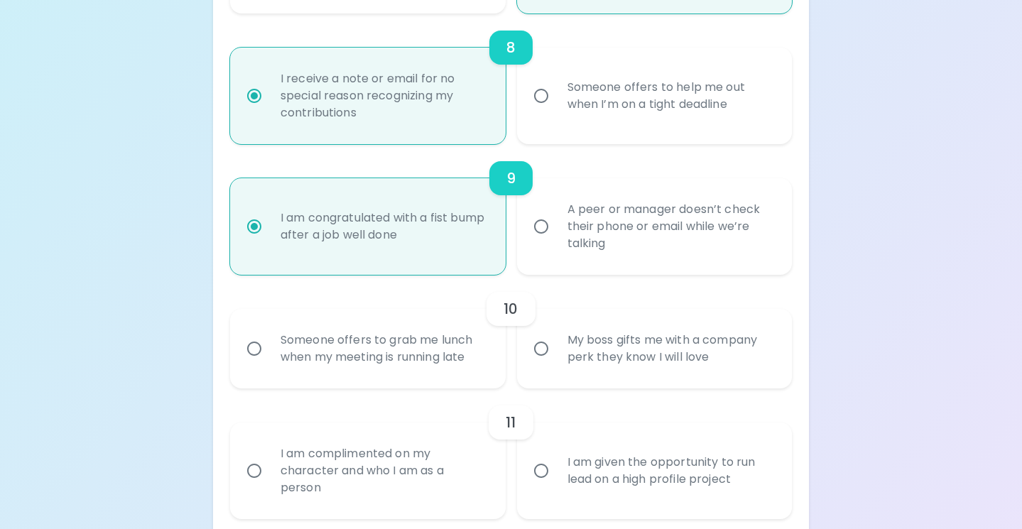
radio input "false"
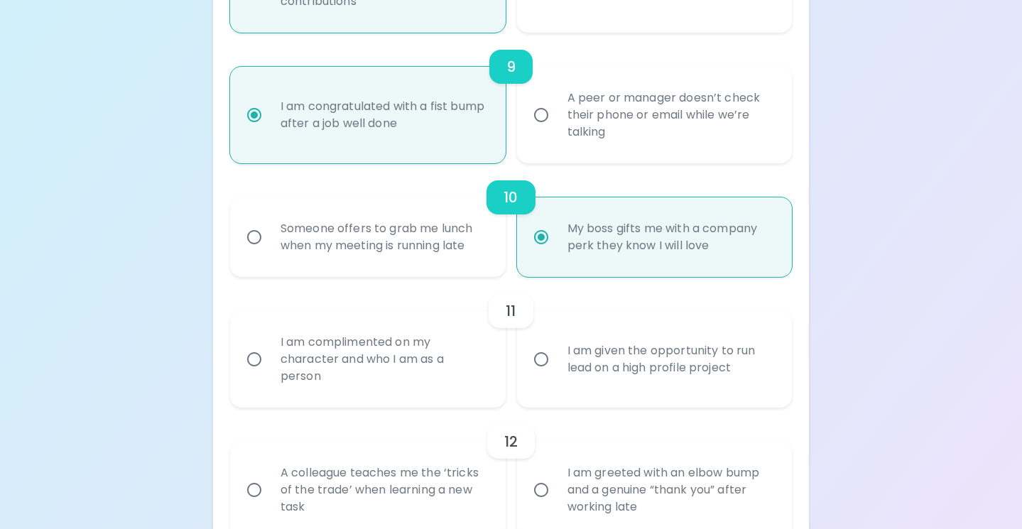
scroll to position [1338, 0]
radio input "true"
click at [472, 246] on div "Someone offers to grab me lunch when my meeting is running late" at bounding box center [383, 235] width 229 height 68
click at [269, 246] on input "Someone offers to grab me lunch when my meeting is running late" at bounding box center [254, 235] width 30 height 30
radio input "false"
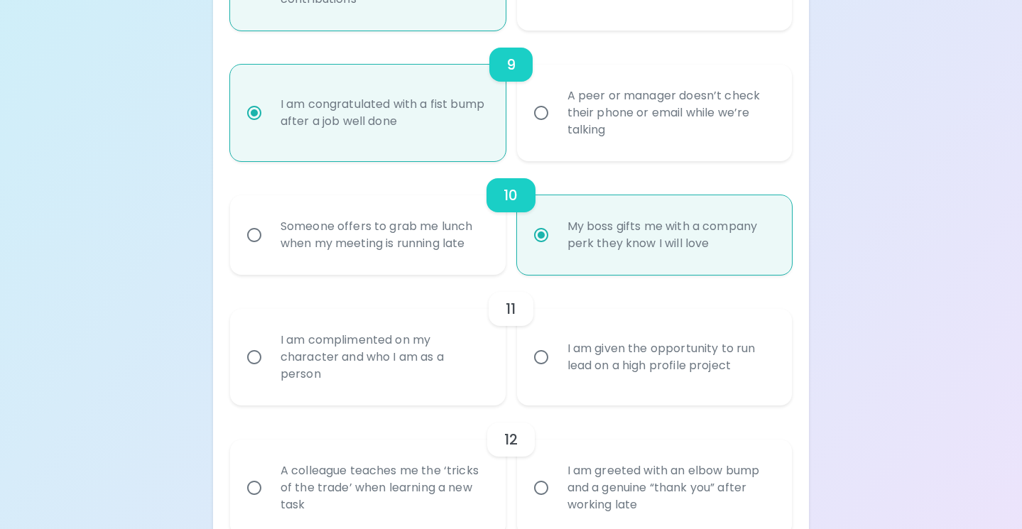
radio input "false"
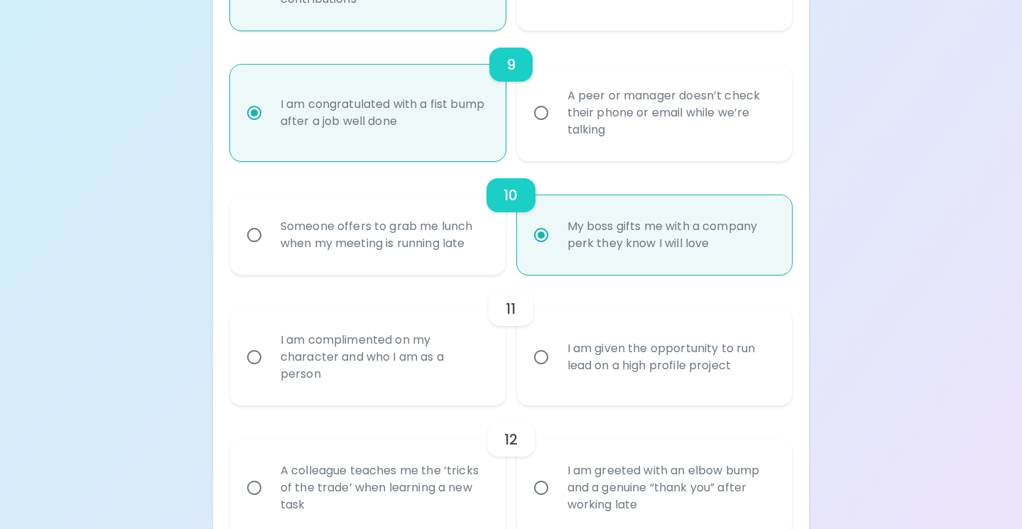
radio input "false"
radio input "true"
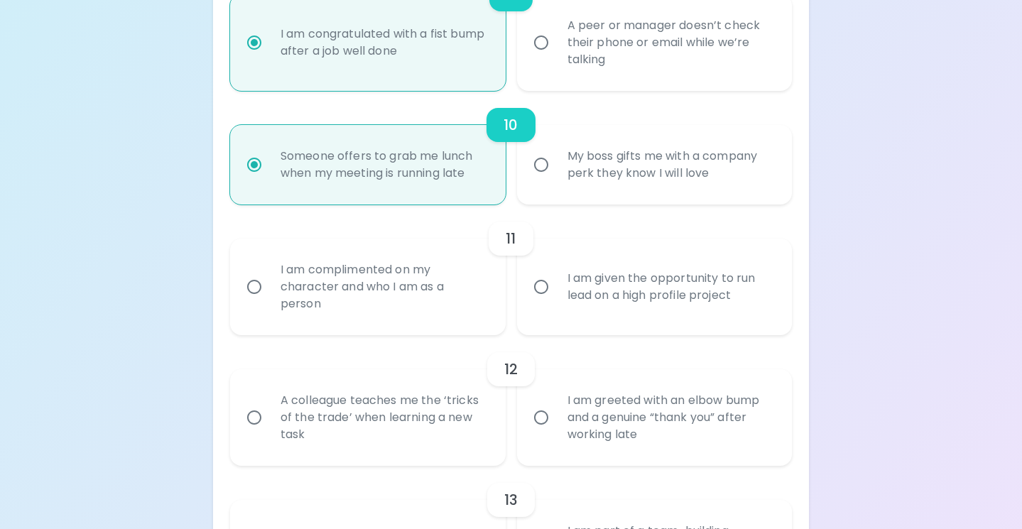
scroll to position [1412, 0]
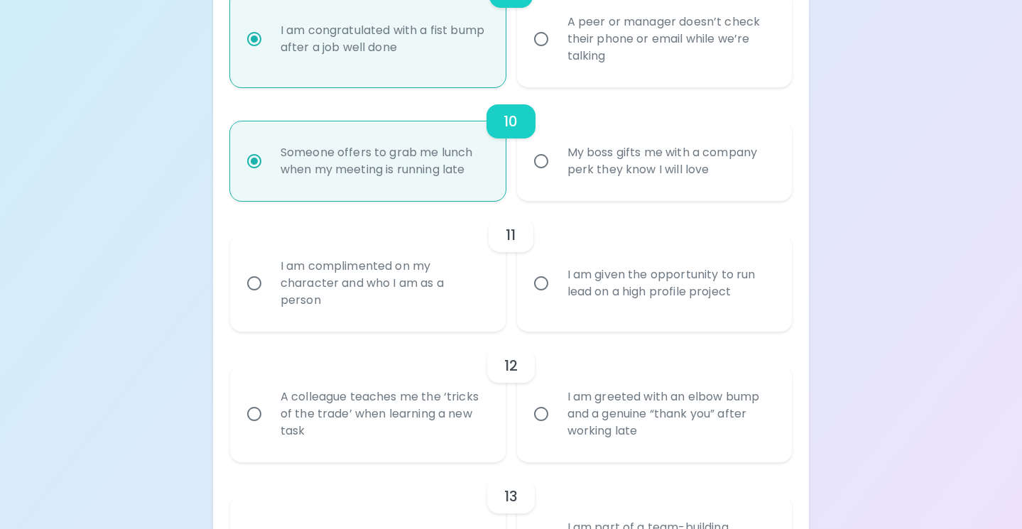
radio input "true"
click at [451, 286] on div "I am complimented on my character and who I am as a person" at bounding box center [383, 283] width 229 height 85
click at [269, 286] on input "I am complimented on my character and who I am as a person" at bounding box center [254, 284] width 30 height 30
radio input "false"
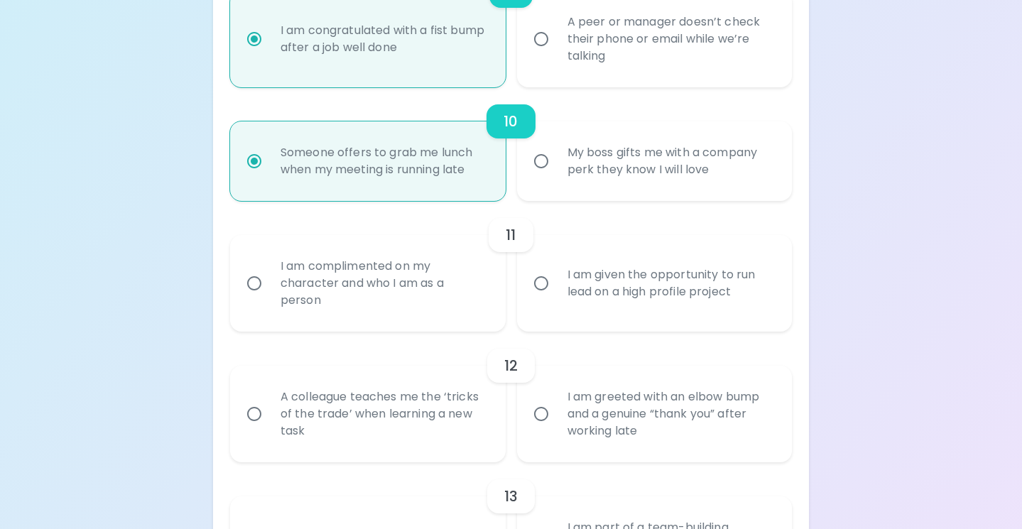
radio input "false"
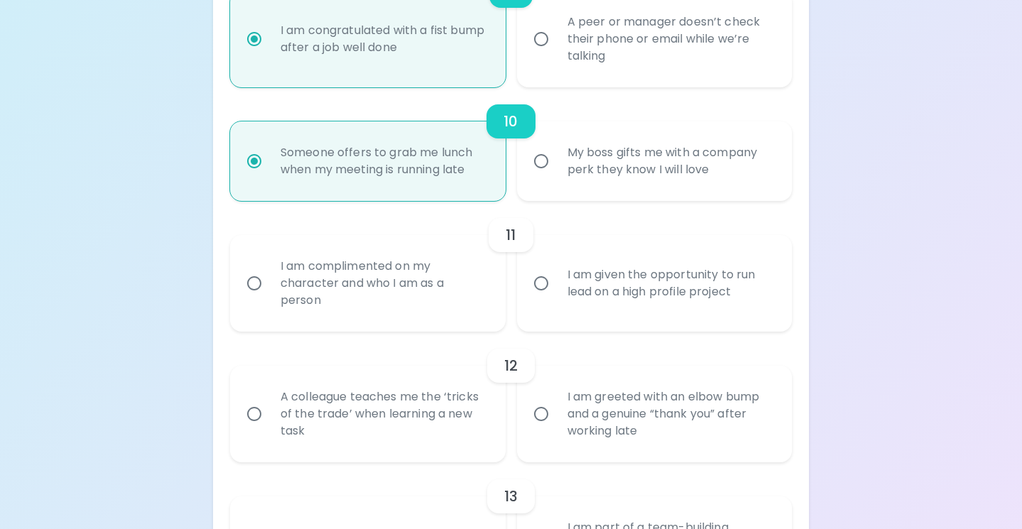
radio input "false"
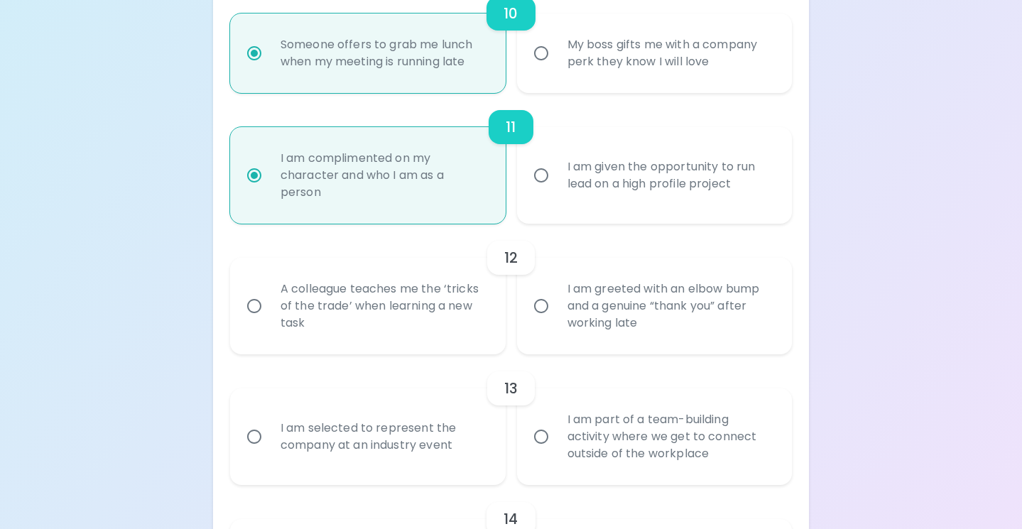
scroll to position [1526, 0]
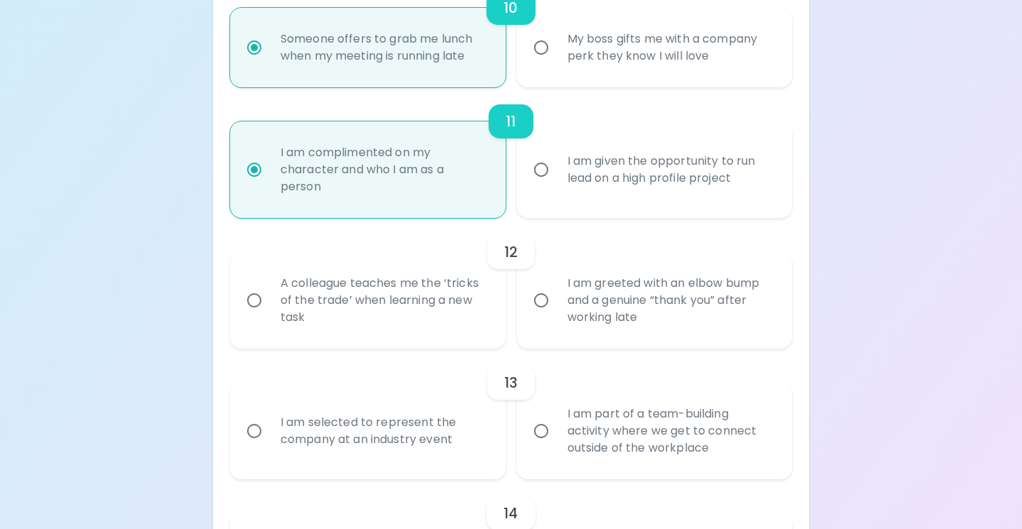
radio input "true"
click at [553, 321] on label "I am greeted with an elbow bump and a genuine “thank you” after working late" at bounding box center [647, 300] width 276 height 97
click at [553, 315] on input "I am greeted with an elbow bump and a genuine “thank you” after working late" at bounding box center [541, 301] width 30 height 30
radio input "false"
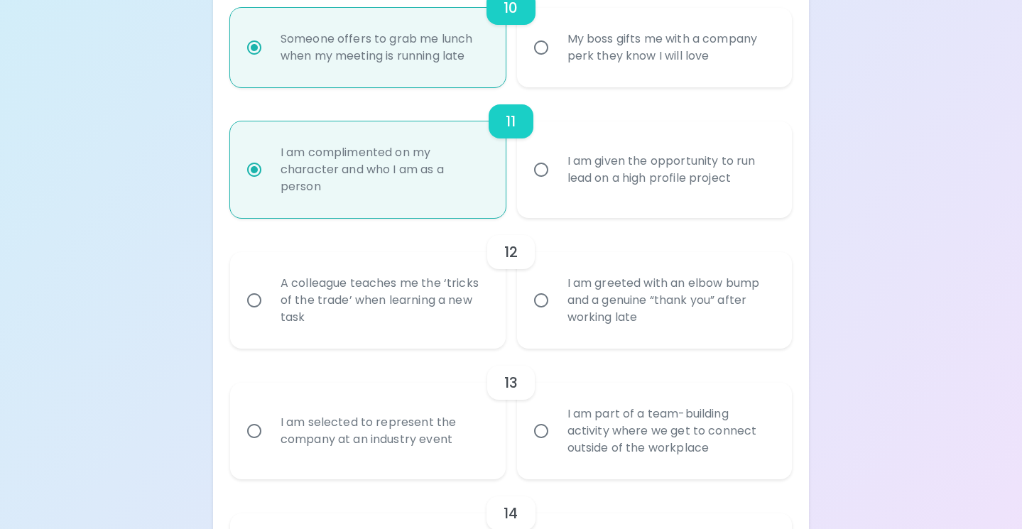
radio input "false"
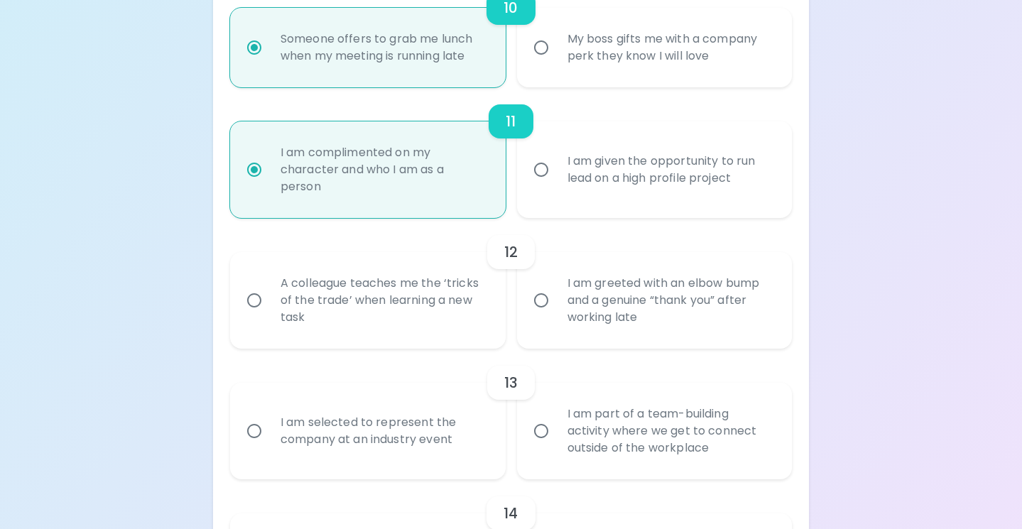
radio input "false"
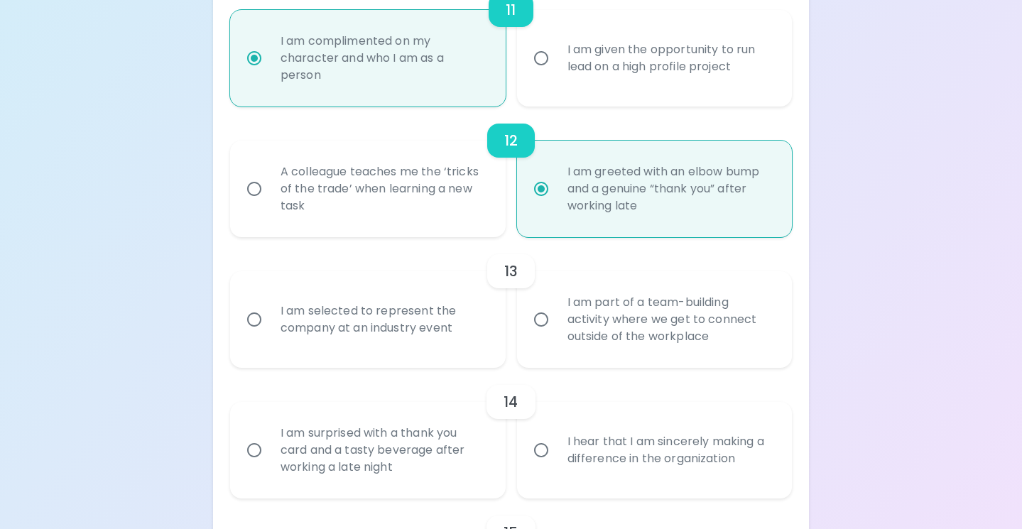
scroll to position [1639, 0]
radio input "true"
click at [475, 327] on div "I am selected to represent the company at an industry event" at bounding box center [383, 317] width 229 height 68
click at [269, 327] on input "I am selected to represent the company at an industry event" at bounding box center [254, 318] width 30 height 30
radio input "false"
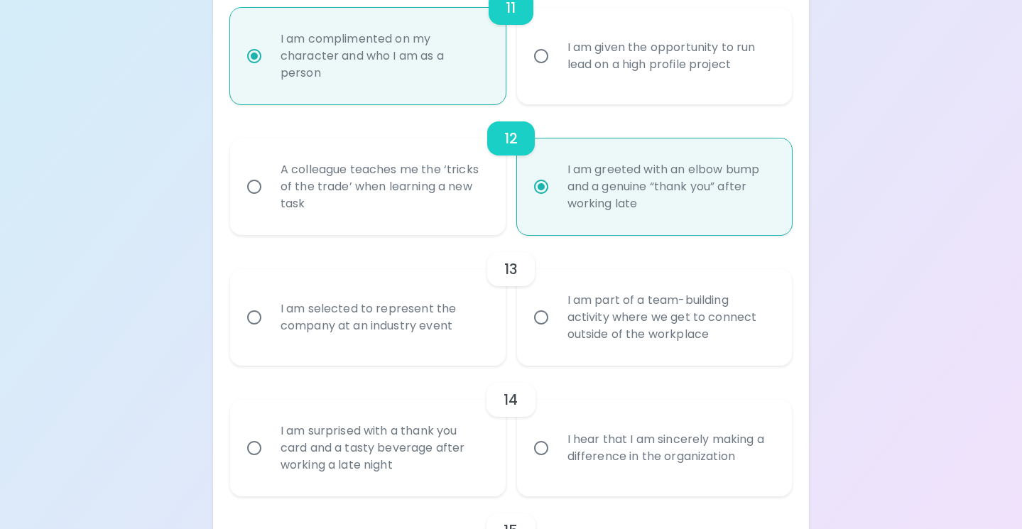
radio input "false"
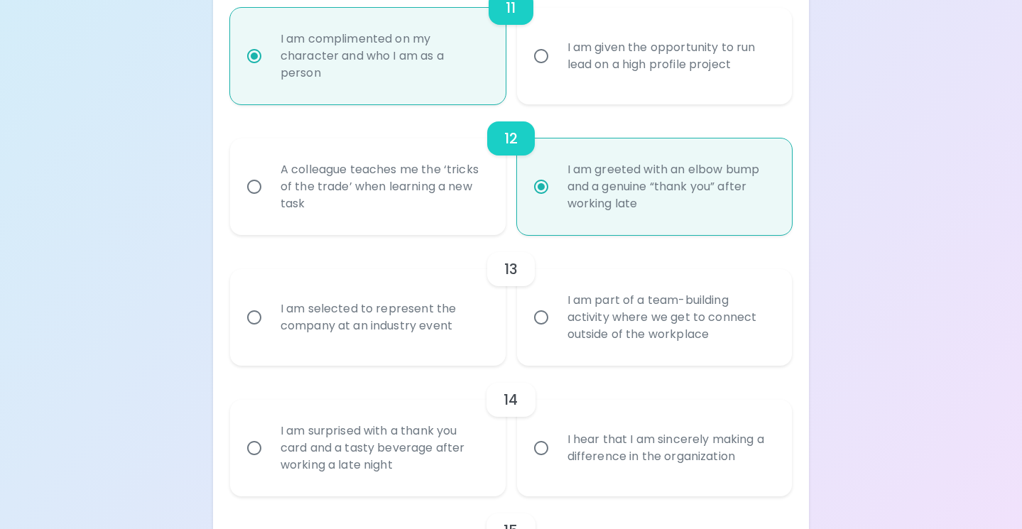
radio input "false"
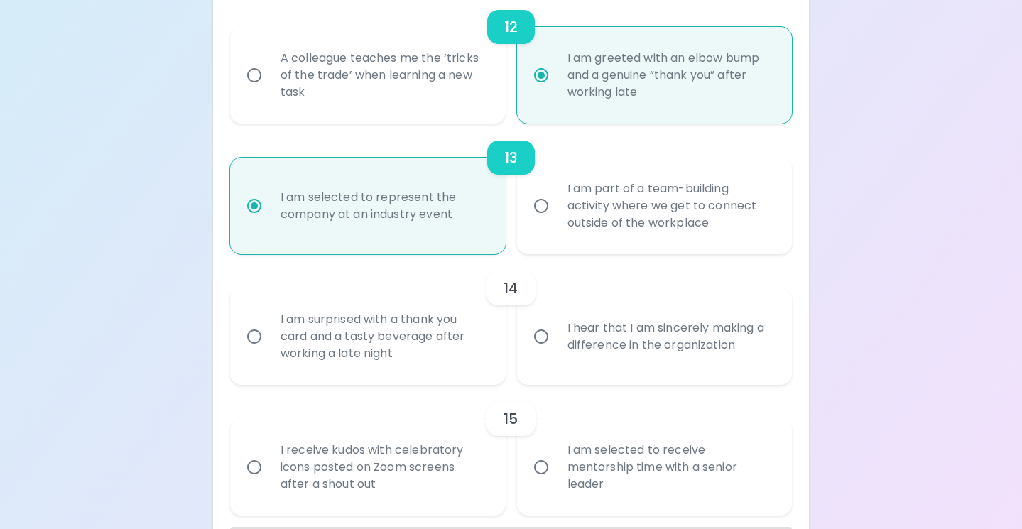
scroll to position [1753, 0]
radio input "true"
click at [581, 226] on div "I am part of a team-building activity where we get to connect outside of the wo…" at bounding box center [670, 203] width 229 height 85
click at [556, 219] on input "I am part of a team-building activity where we get to connect outside of the wo…" at bounding box center [541, 204] width 30 height 30
radio input "false"
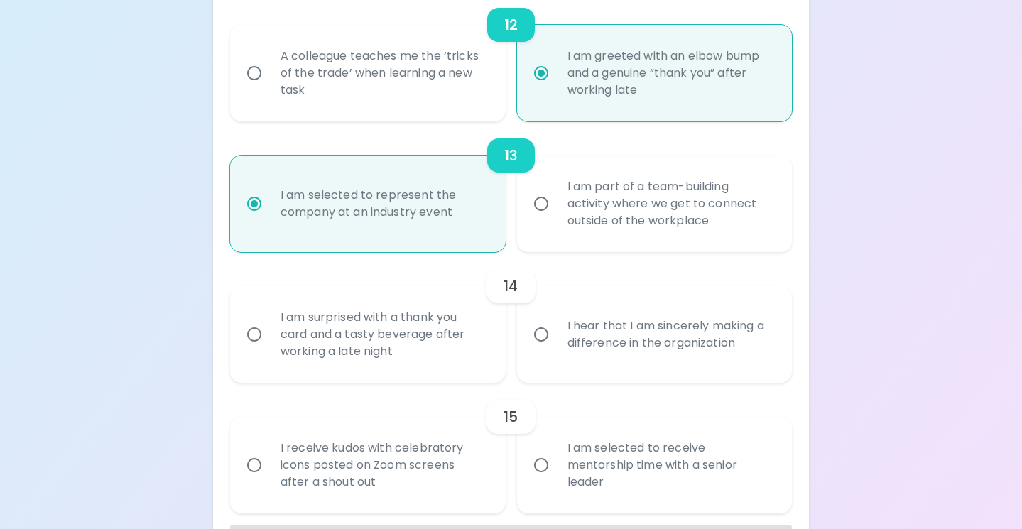
radio input "false"
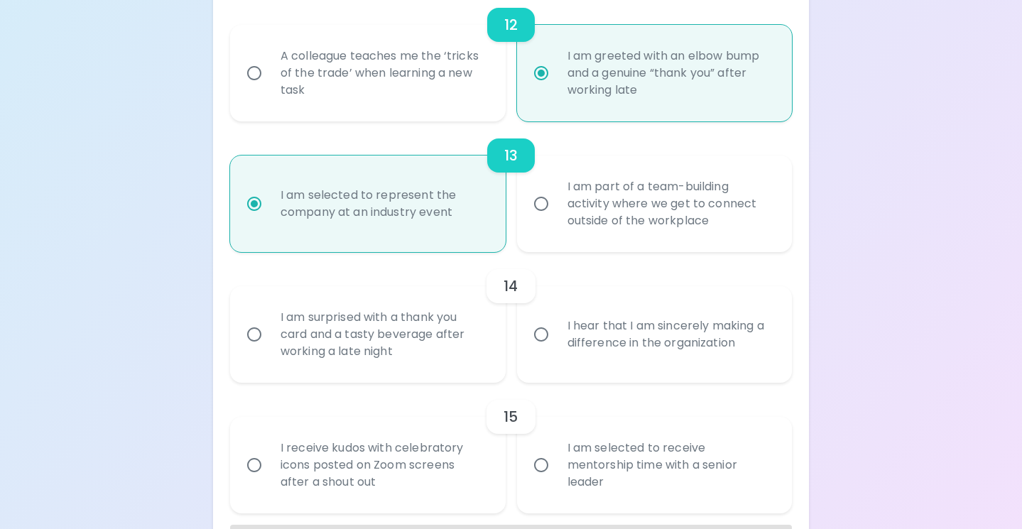
radio input "false"
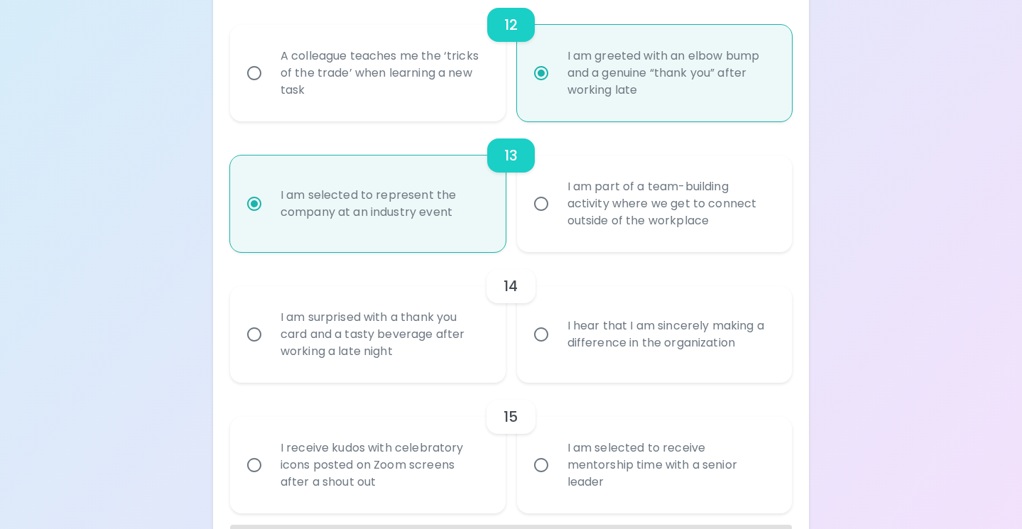
radio input "true"
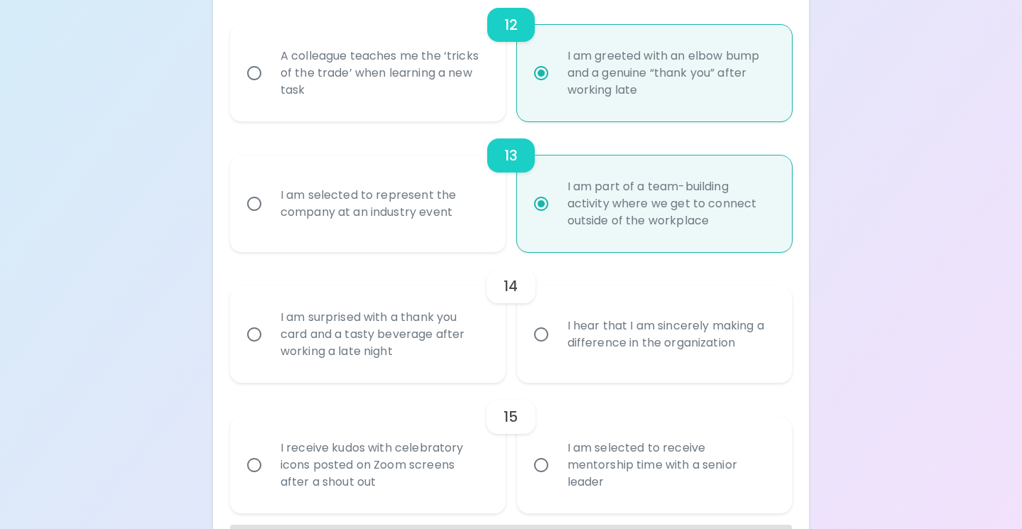
radio input "true"
click at [502, 220] on div "I am selected to represent the company at an industry event" at bounding box center [368, 204] width 276 height 97
click at [502, 222] on div "I am selected to represent the company at an industry event" at bounding box center [368, 204] width 276 height 97
click at [500, 222] on div "I am selected to represent the company at an industry event" at bounding box center [368, 204] width 276 height 97
click at [497, 222] on div "I am selected to represent the company at an industry event" at bounding box center [368, 204] width 276 height 97
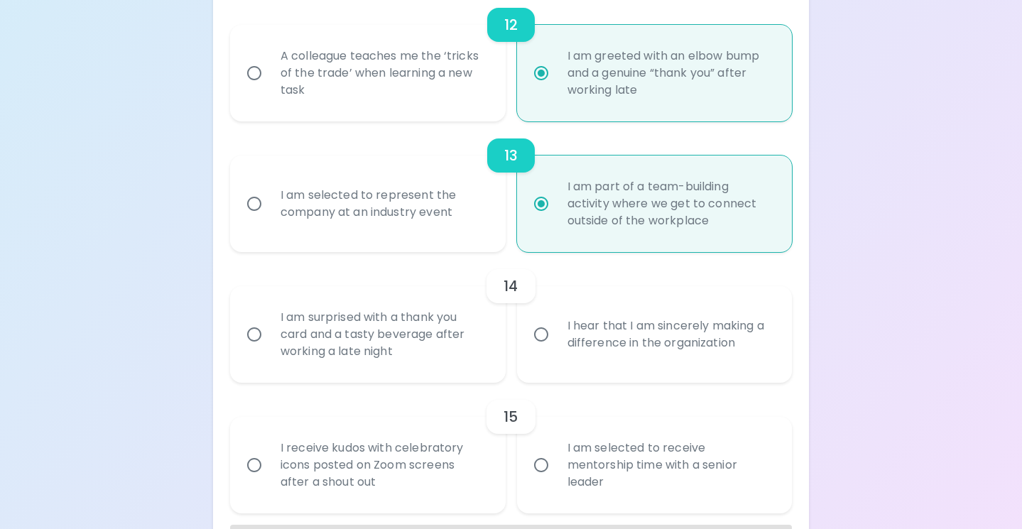
click at [430, 220] on div "I am selected to represent the company at an industry event" at bounding box center [383, 204] width 229 height 68
click at [269, 219] on input "I am selected to represent the company at an industry event" at bounding box center [254, 204] width 30 height 30
radio input "false"
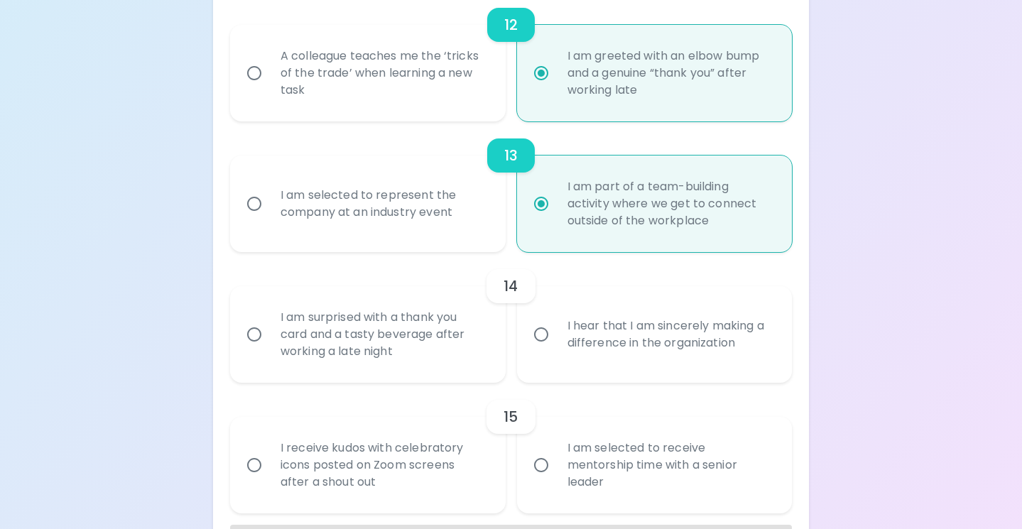
radio input "false"
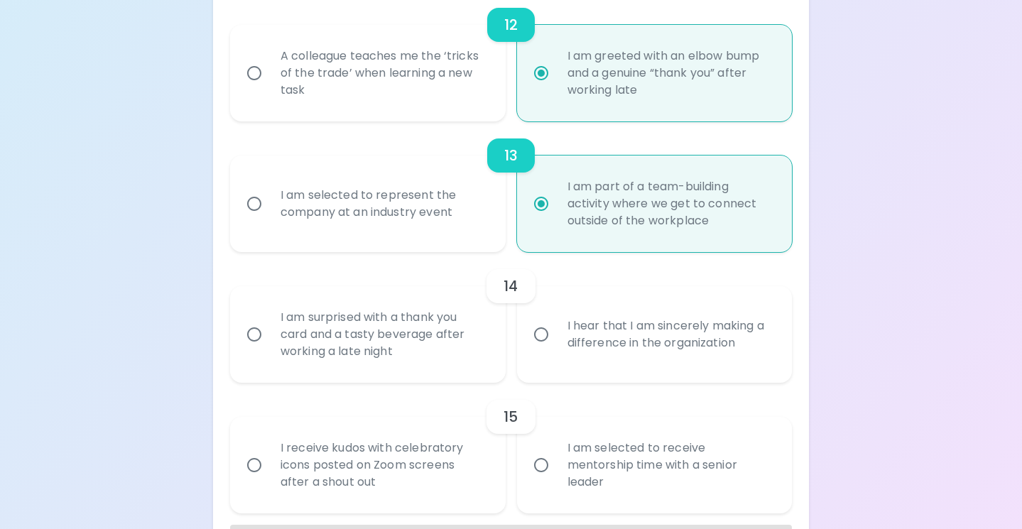
radio input "false"
radio input "true"
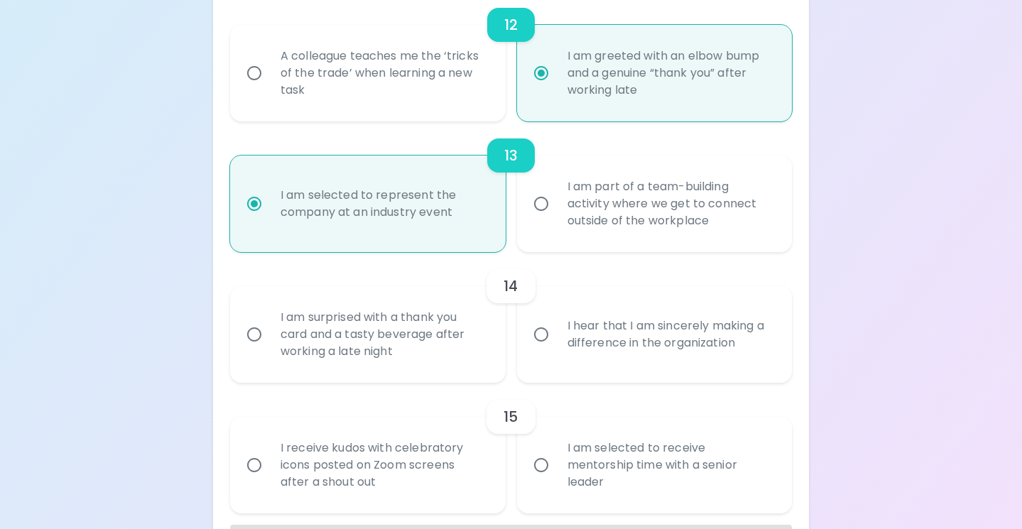
radio input "true"
click at [594, 336] on div "I hear that I am sincerely making a difference in the organization" at bounding box center [670, 334] width 229 height 68
click at [556, 336] on input "I hear that I am sincerely making a difference in the organization" at bounding box center [541, 335] width 30 height 30
radio input "false"
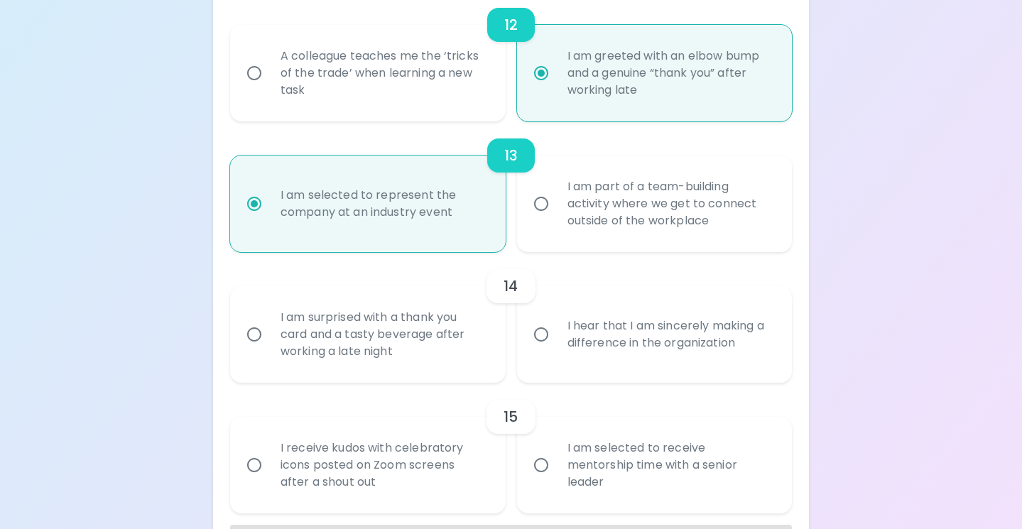
radio input "false"
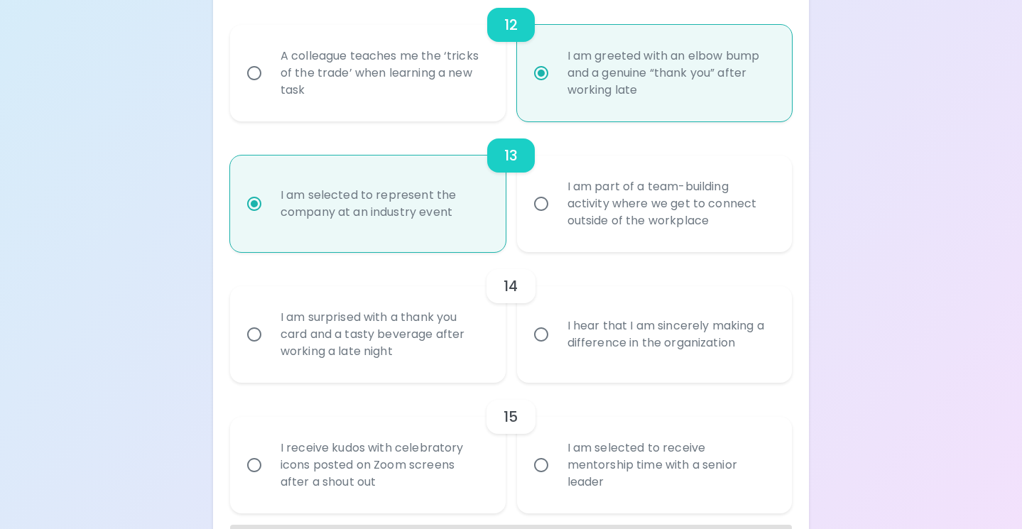
radio input "false"
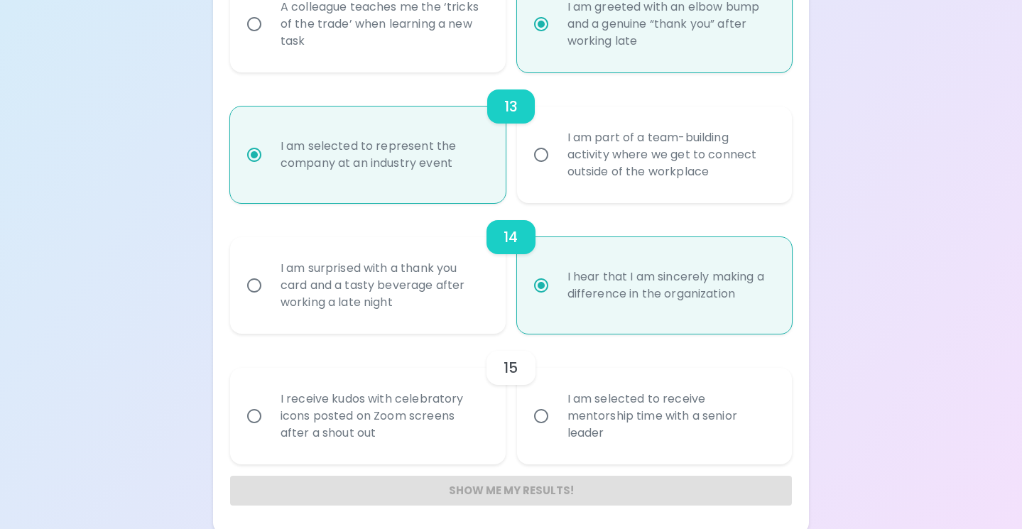
scroll to position [1807, 0]
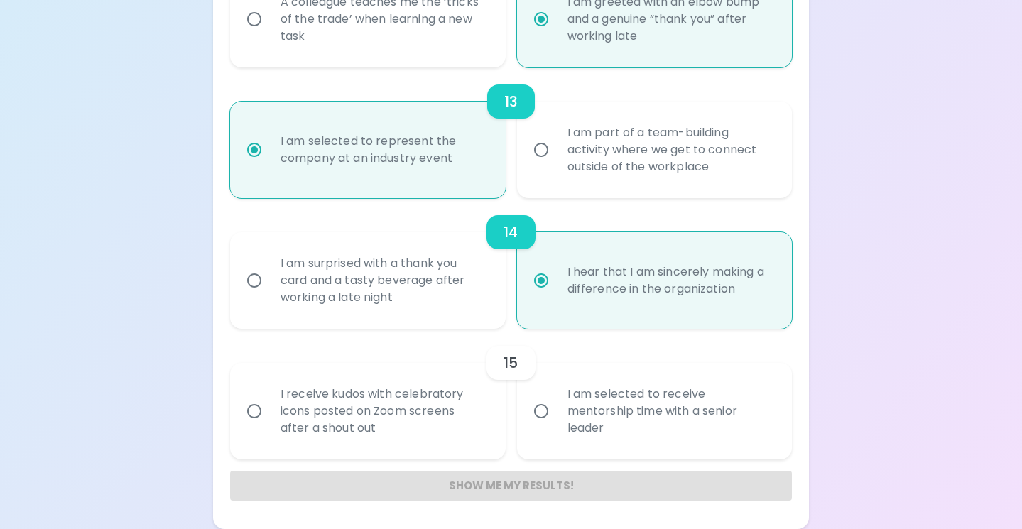
radio input "true"
click at [555, 420] on input "I am selected to receive mentorship time with a senior leader" at bounding box center [541, 411] width 30 height 30
radio input "false"
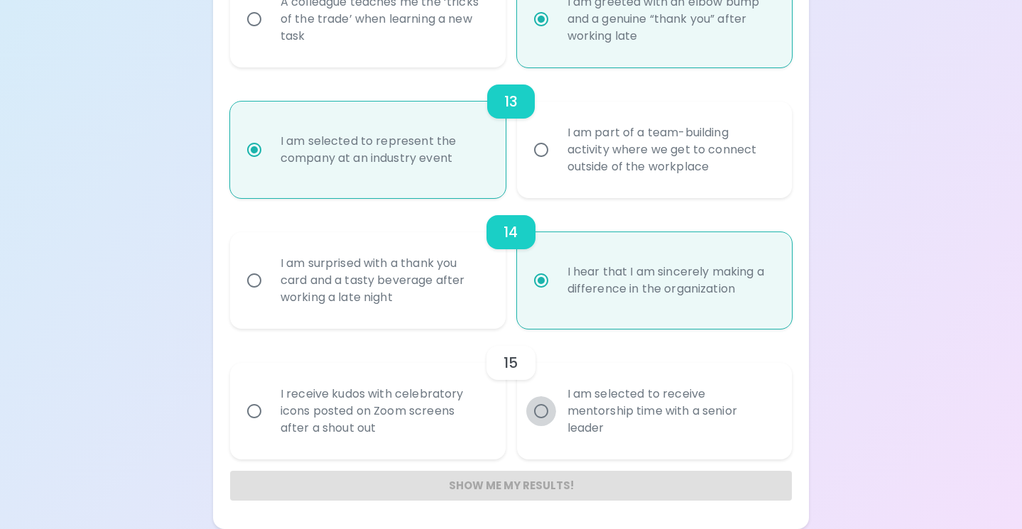
radio input "false"
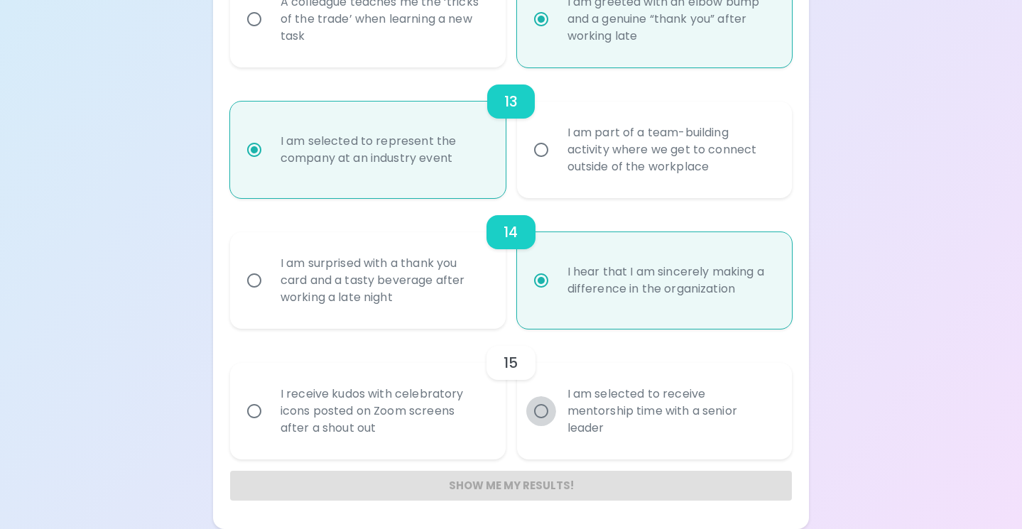
radio input "false"
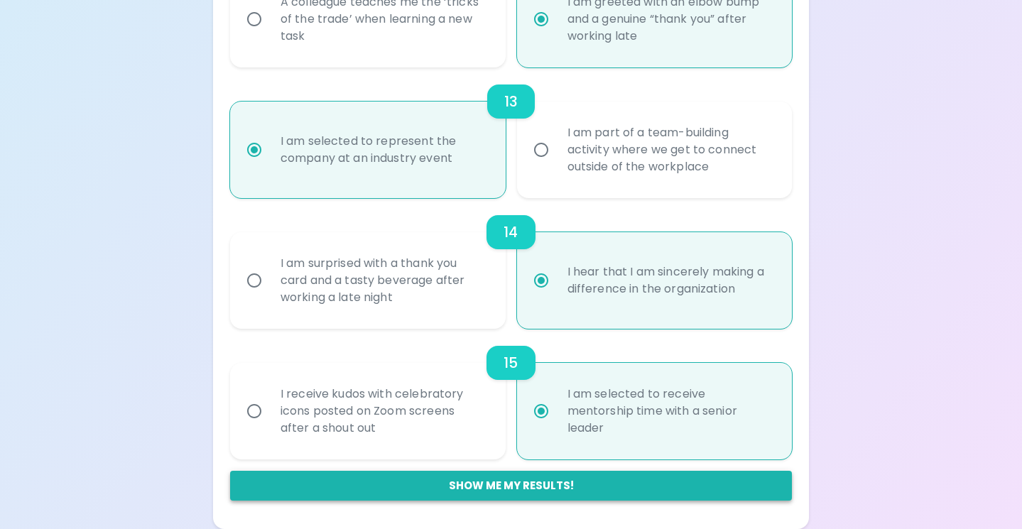
radio input "true"
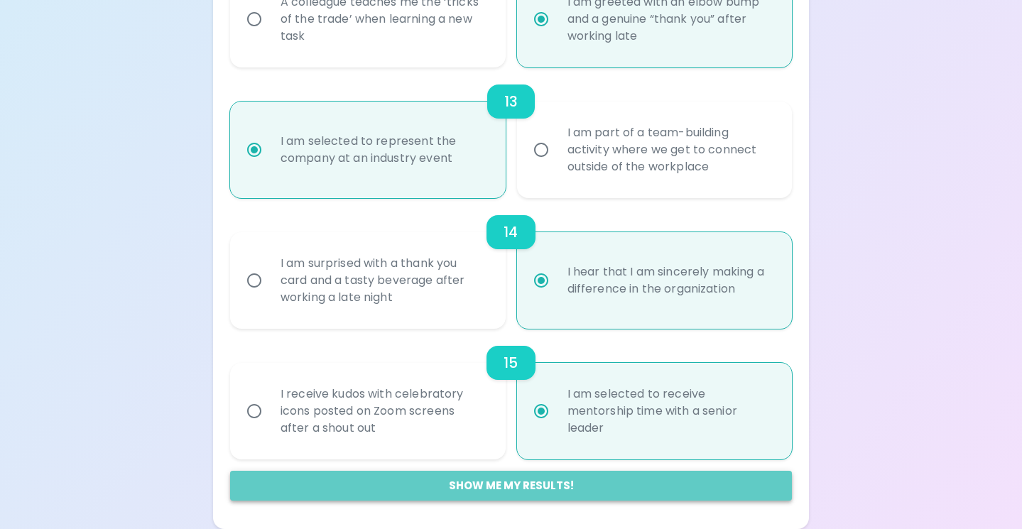
click at [515, 484] on button "Show me my results!" at bounding box center [511, 486] width 562 height 30
radio input "false"
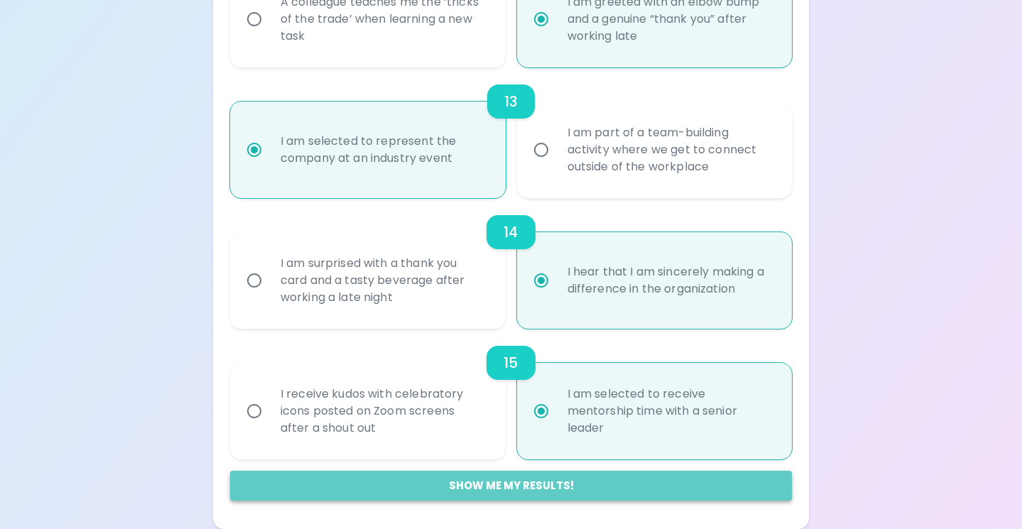
radio input "false"
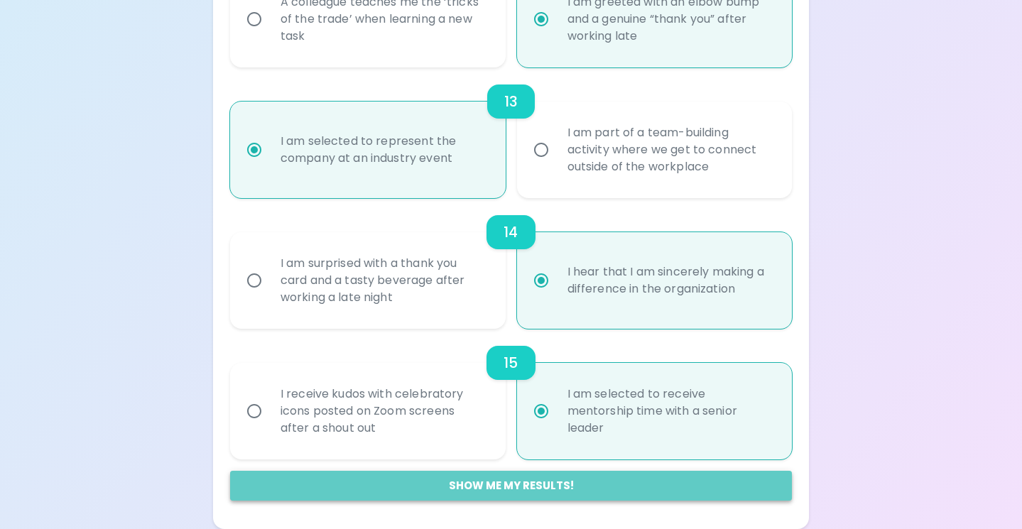
radio input "false"
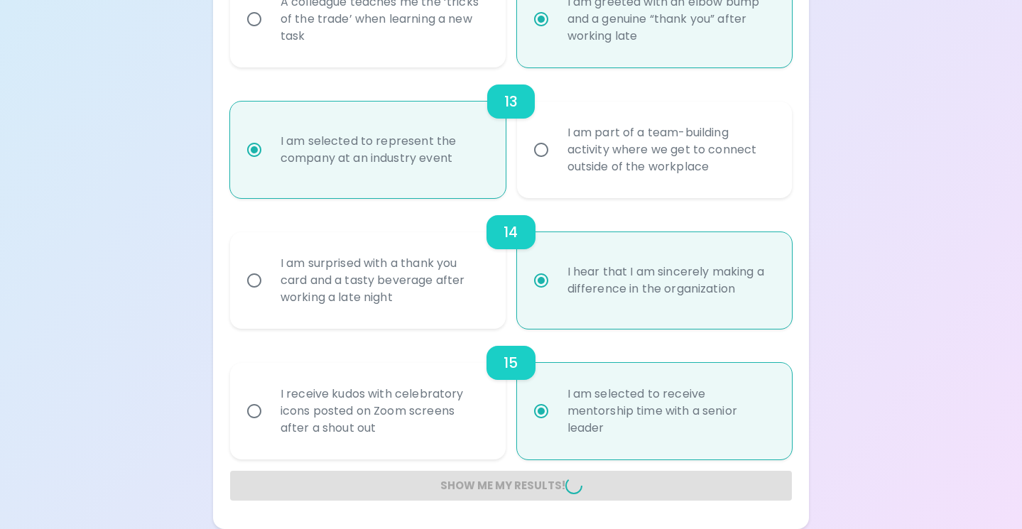
radio input "false"
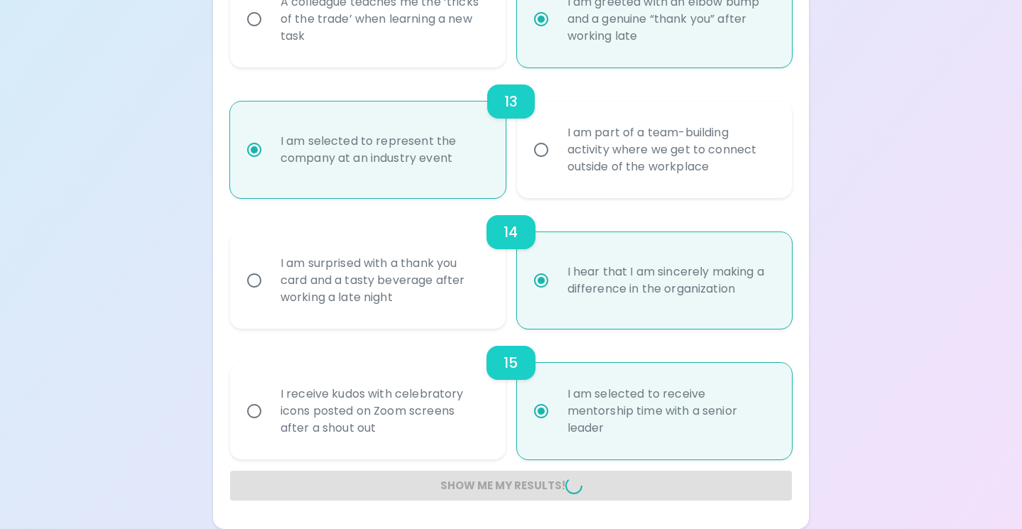
radio input "false"
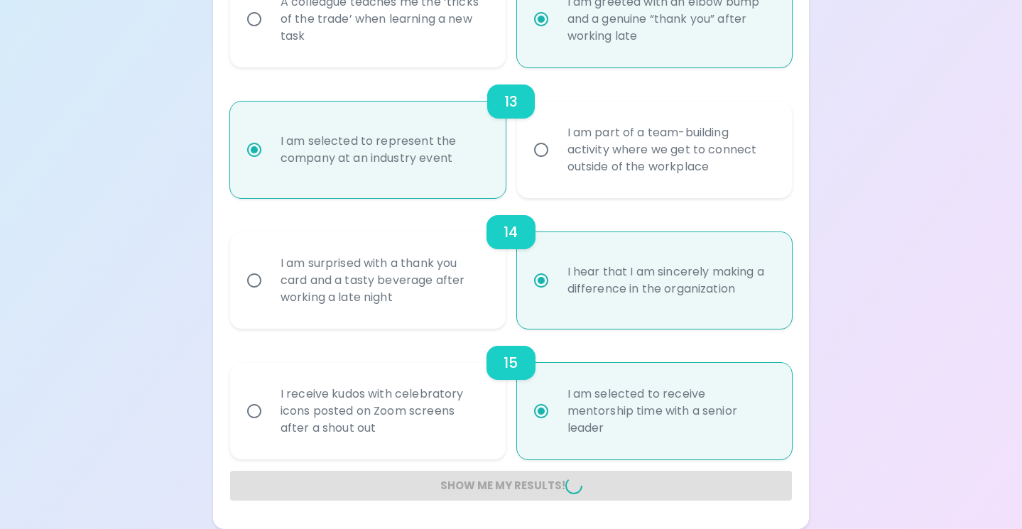
radio input "false"
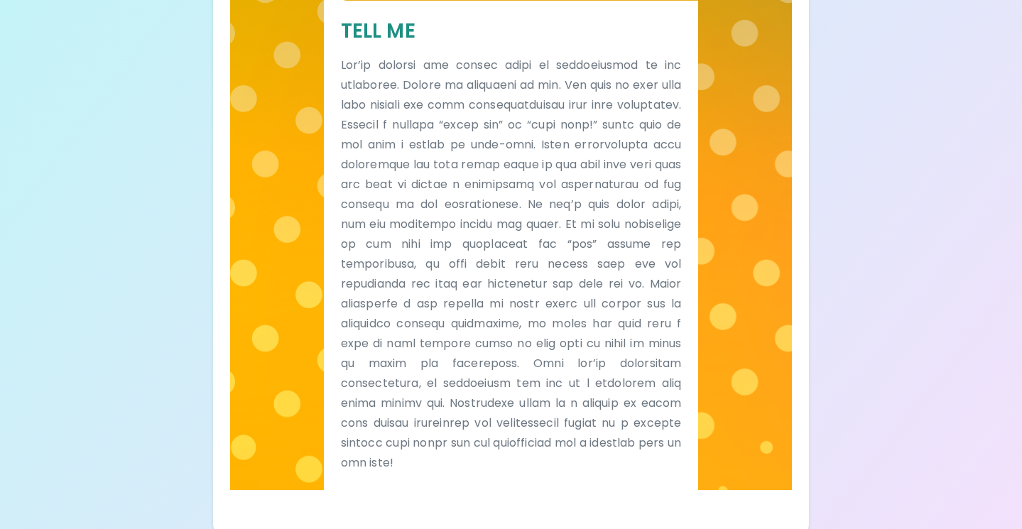
scroll to position [358, 0]
